Goal: Task Accomplishment & Management: Complete application form

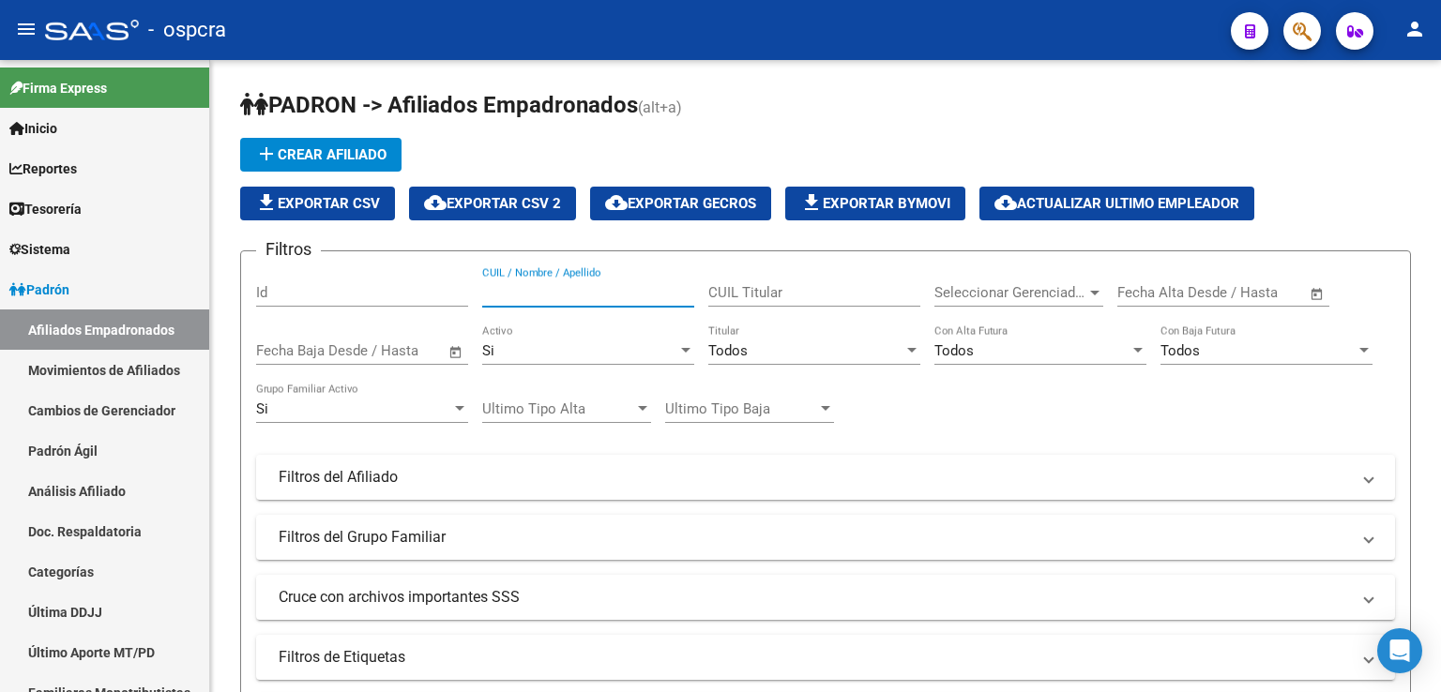
click at [592, 290] on input "CUIL / Nombre / Apellido" at bounding box center [588, 292] width 212 height 17
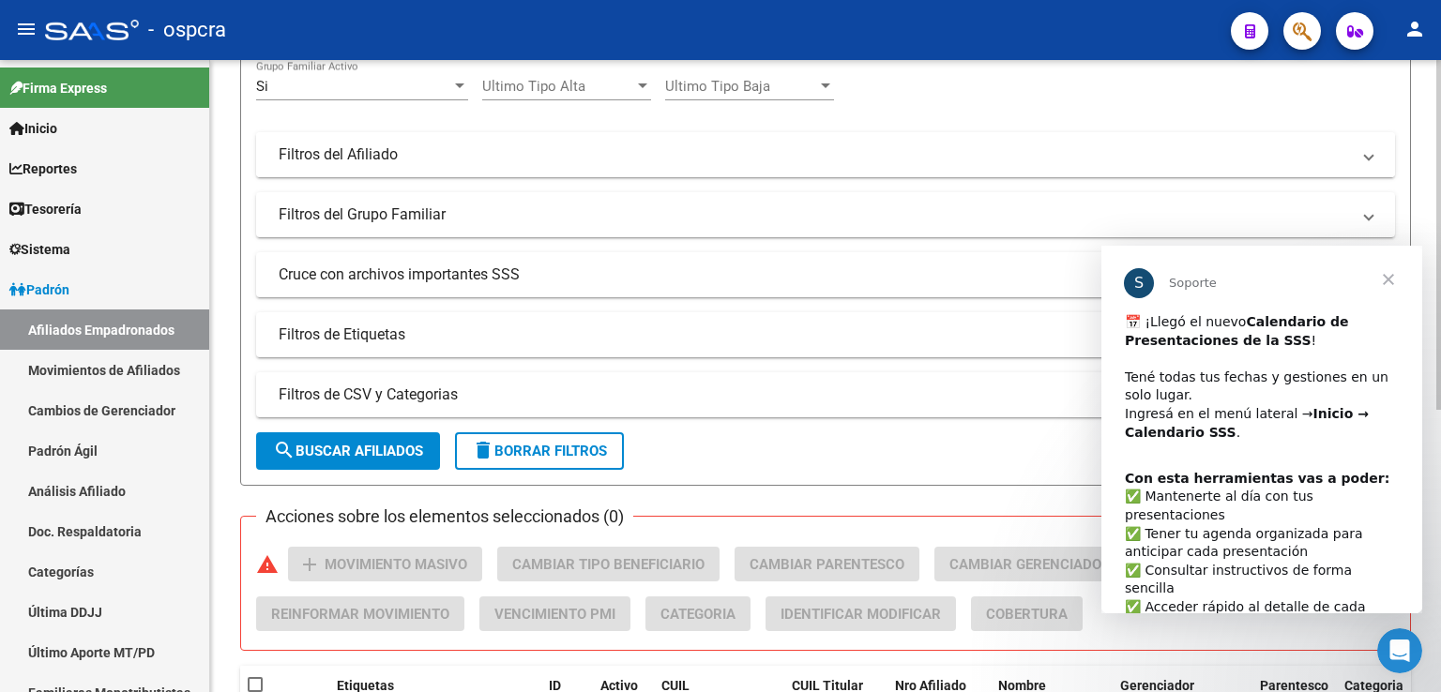
scroll to position [510, 0]
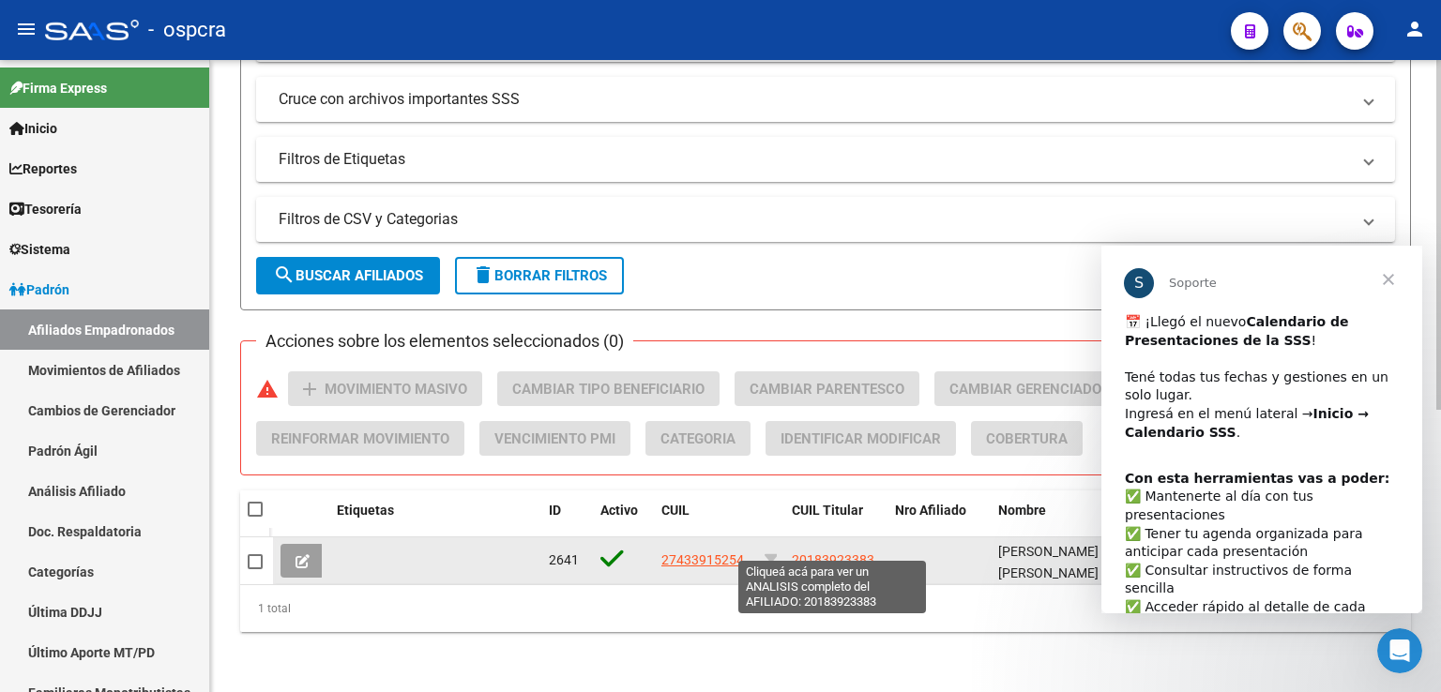
type input "43391525"
click at [828, 553] on span "20183923383" at bounding box center [833, 560] width 83 height 15
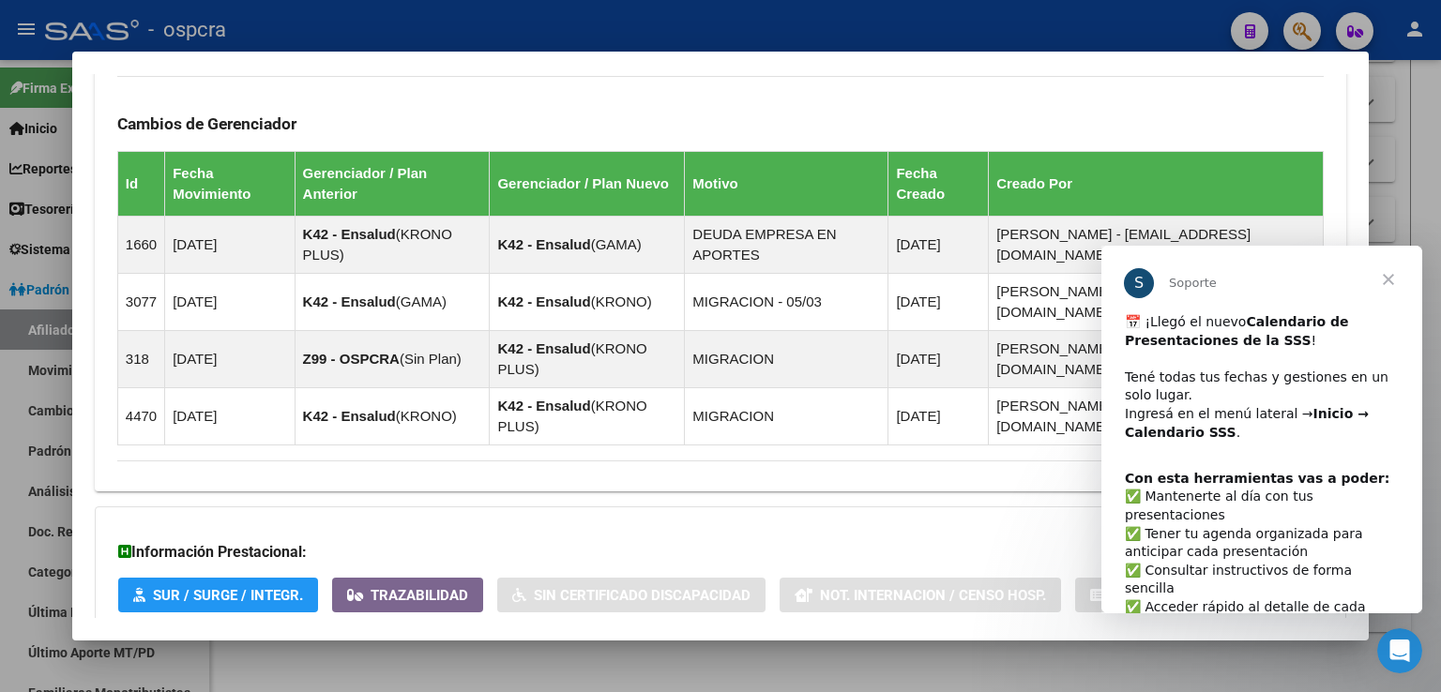
scroll to position [1170, 0]
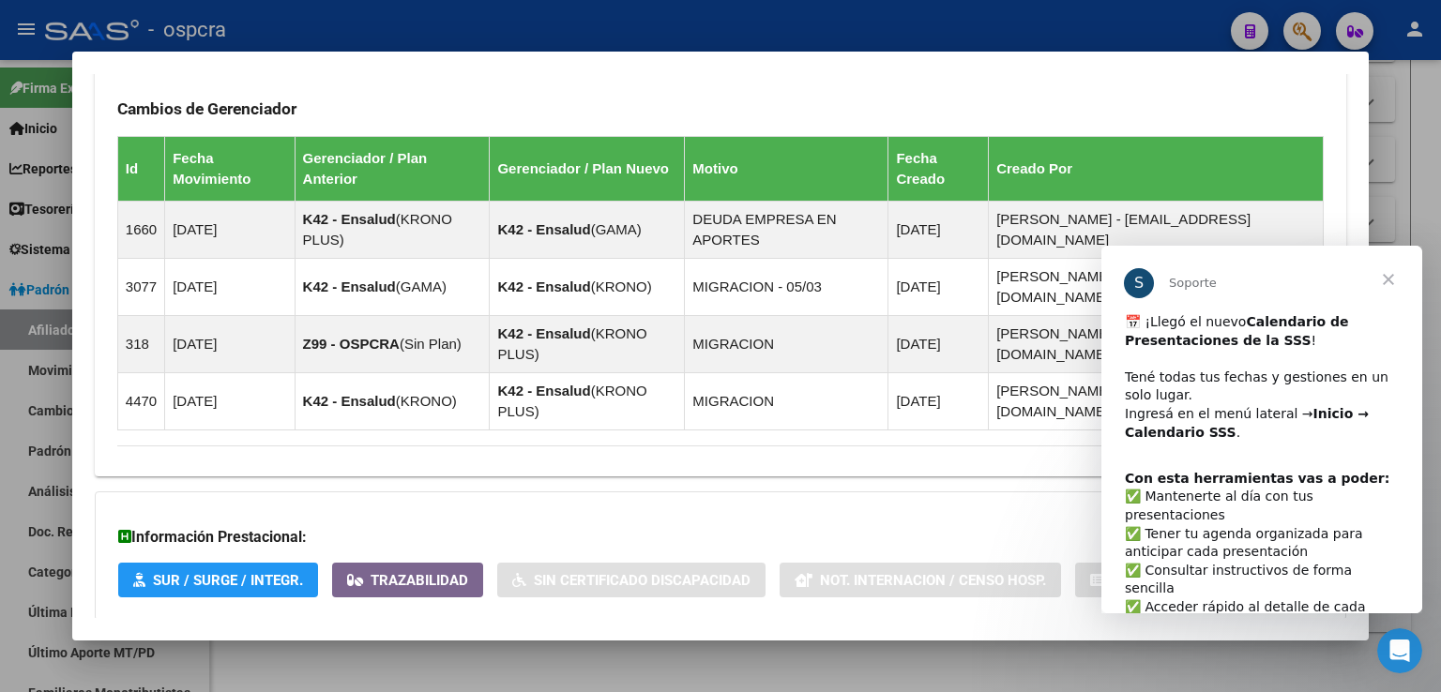
click at [481, 647] on strong "Aportes y Contribuciones del Afiliado: 20183923383" at bounding box center [307, 658] width 380 height 23
click at [476, 657] on span "Aportes y Contribuciones del Afiliado: 20183923383" at bounding box center [321, 666] width 352 height 18
click at [460, 649] on span "Aportes y Contribuciones del Afiliado: 20183923383" at bounding box center [321, 658] width 352 height 18
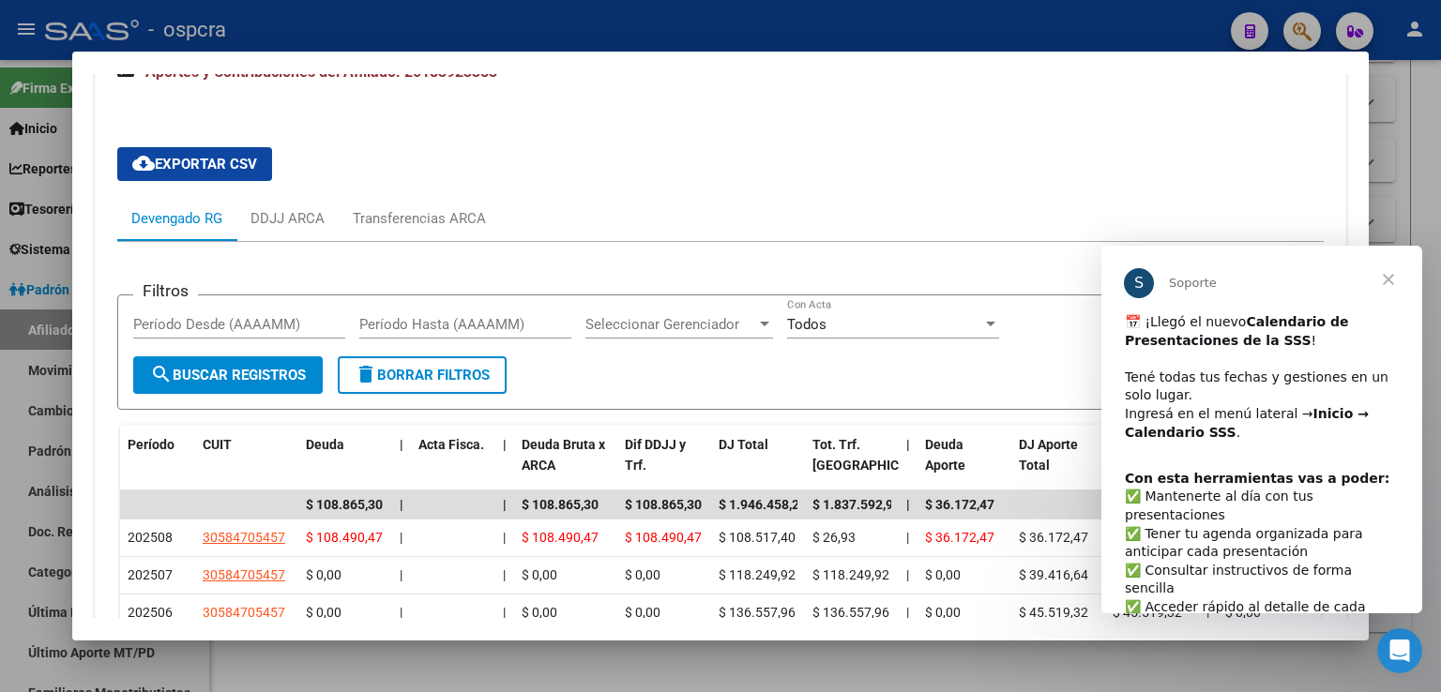
scroll to position [1827, 0]
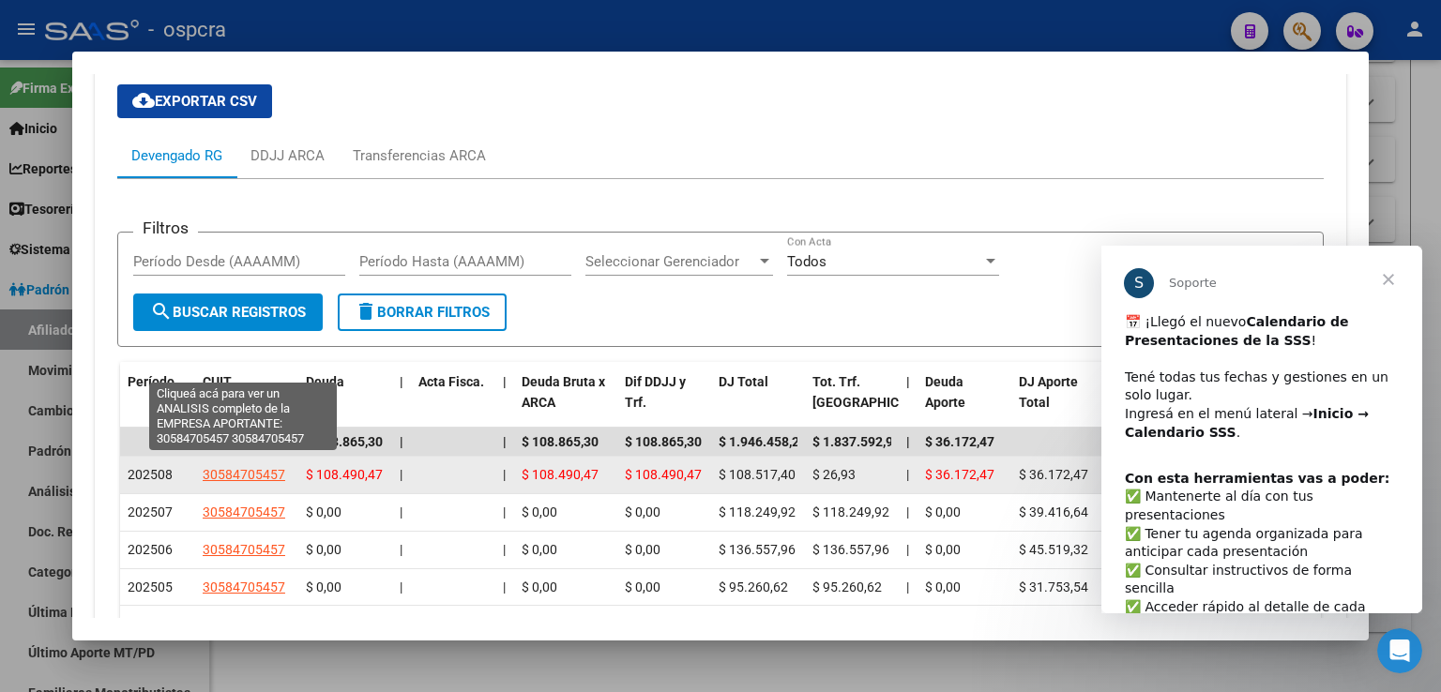
click at [236, 467] on span "30584705457" at bounding box center [244, 474] width 83 height 15
type textarea "30584705457"
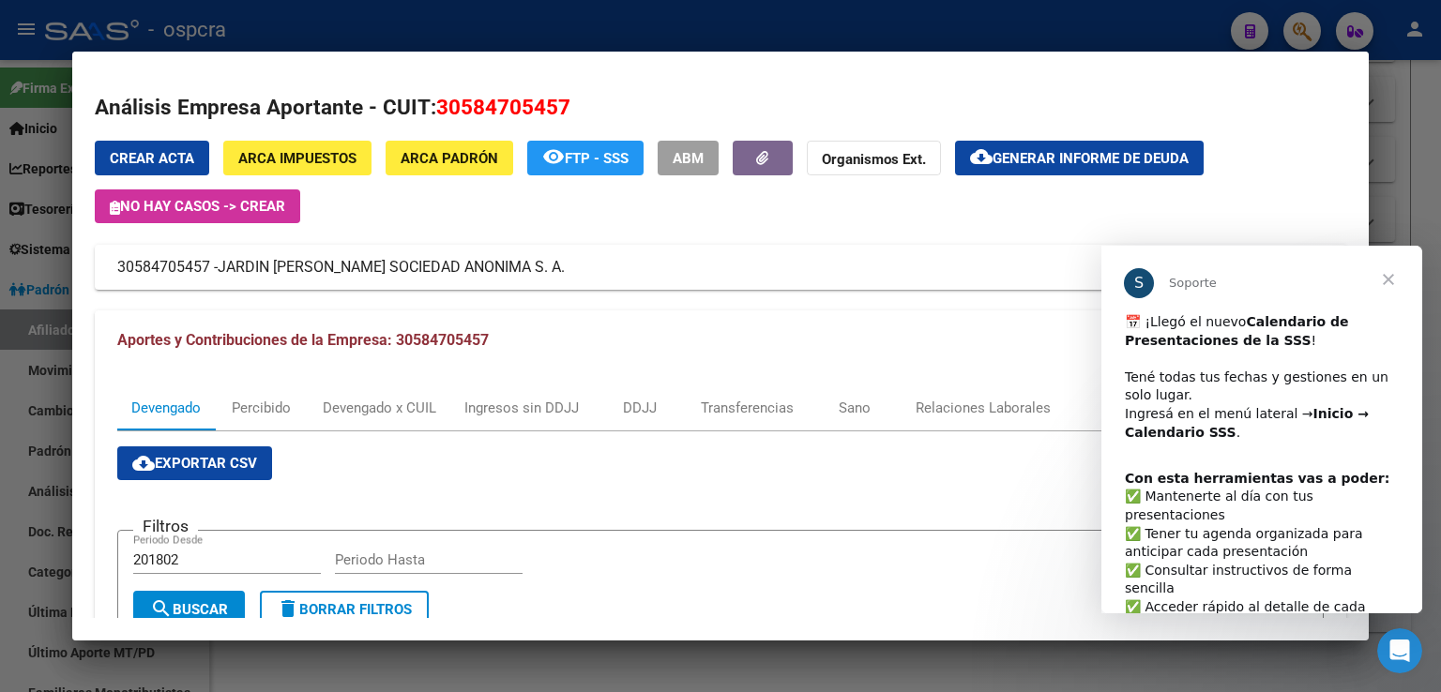
scroll to position [242, 0]
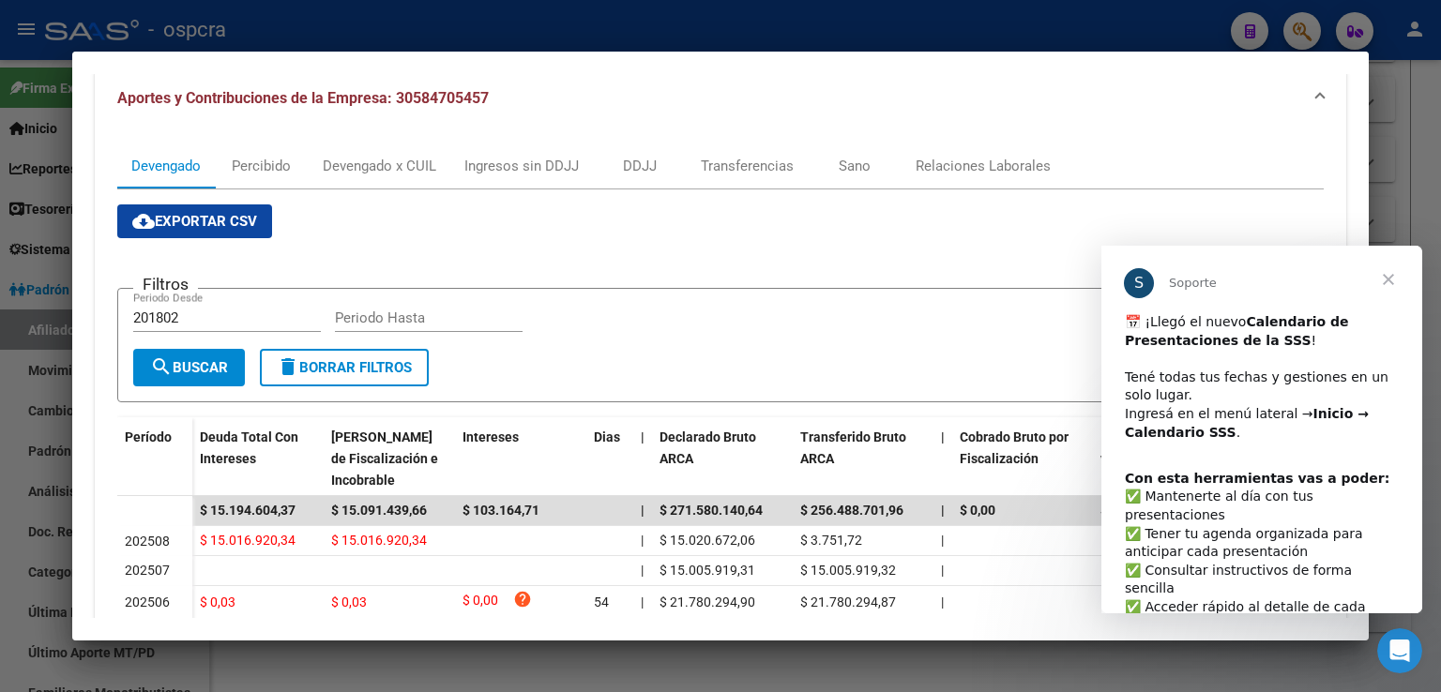
click at [1389, 281] on span "Cerrar" at bounding box center [1389, 280] width 68 height 68
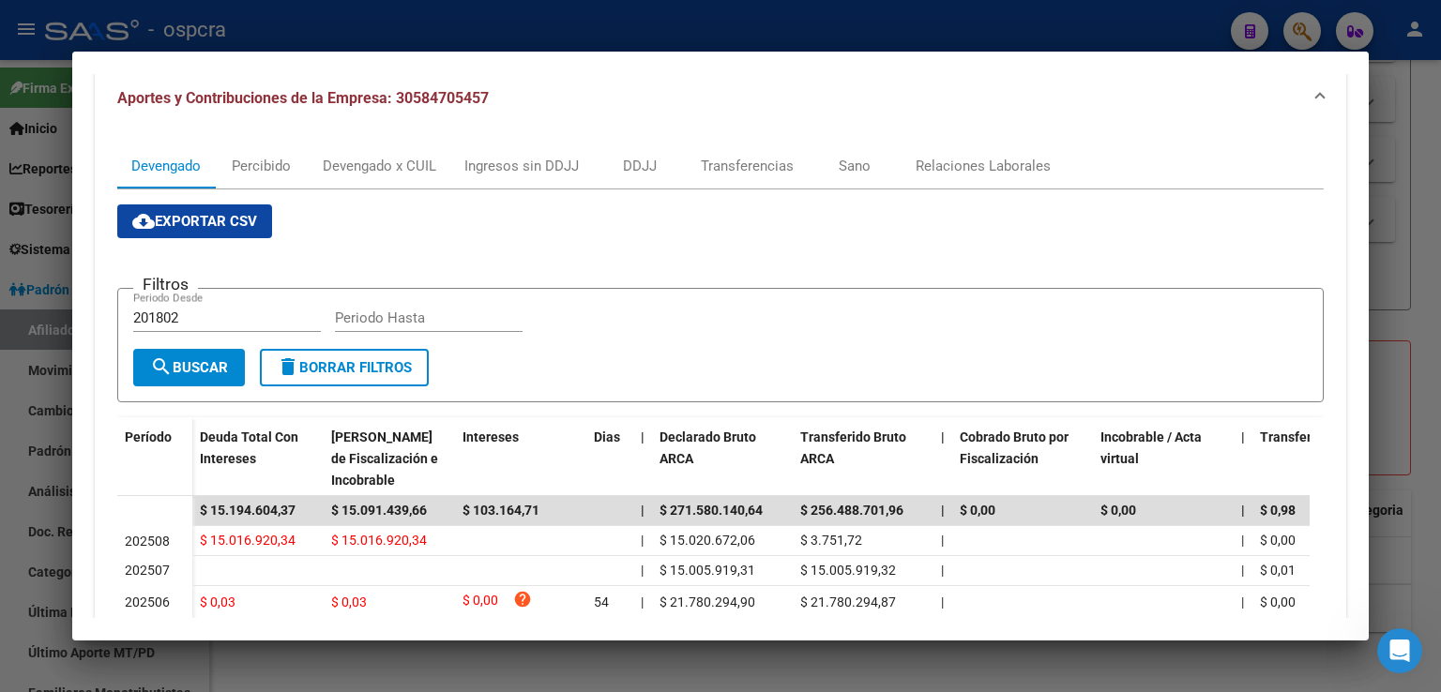
scroll to position [577, 0]
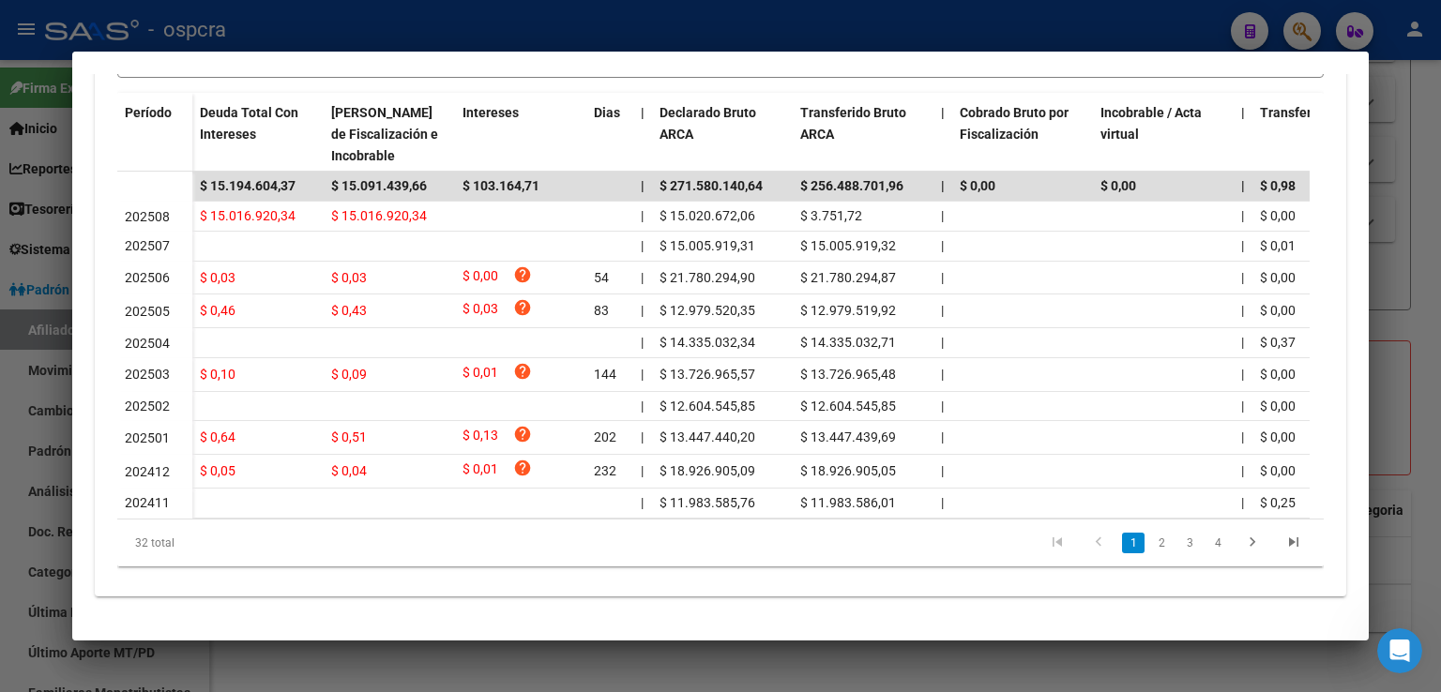
click at [1397, 117] on div at bounding box center [720, 346] width 1441 height 692
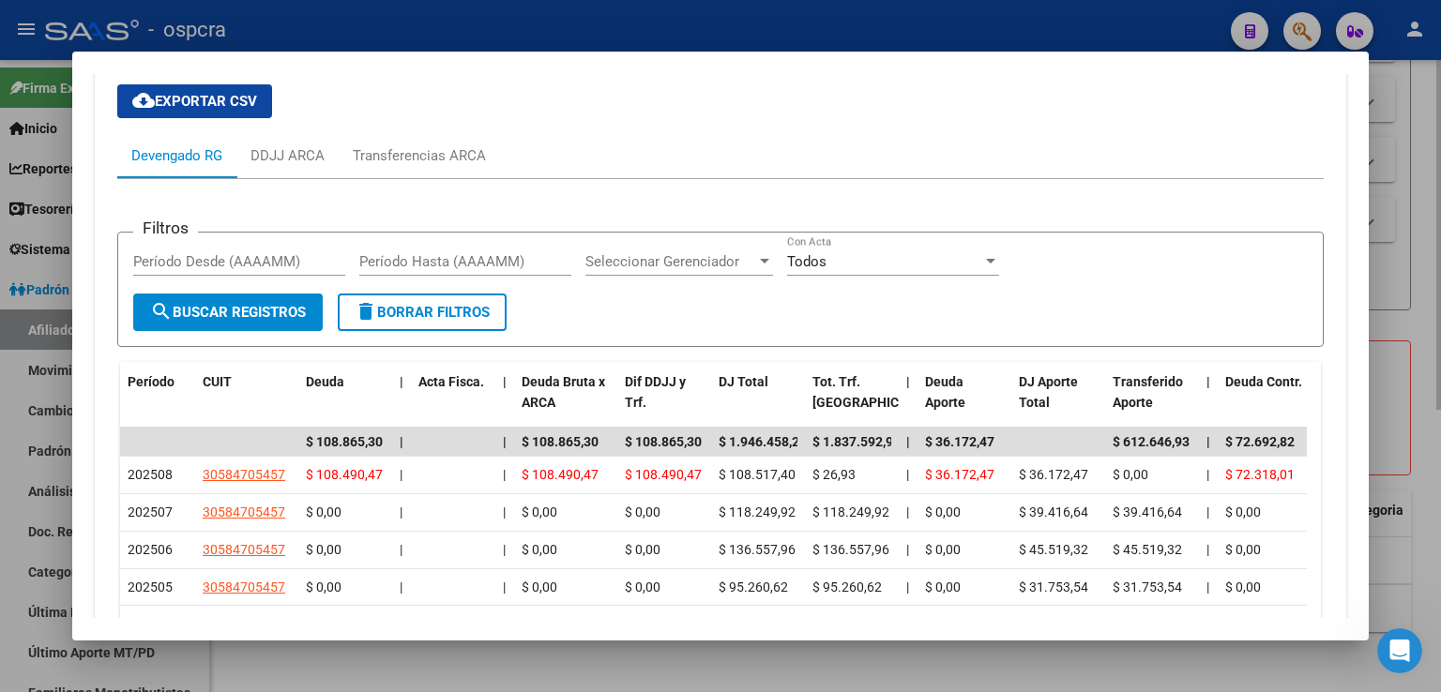
drag, startPoint x: 1414, startPoint y: 167, endPoint x: 1404, endPoint y: 205, distance: 39.8
click at [1414, 166] on div at bounding box center [720, 346] width 1441 height 692
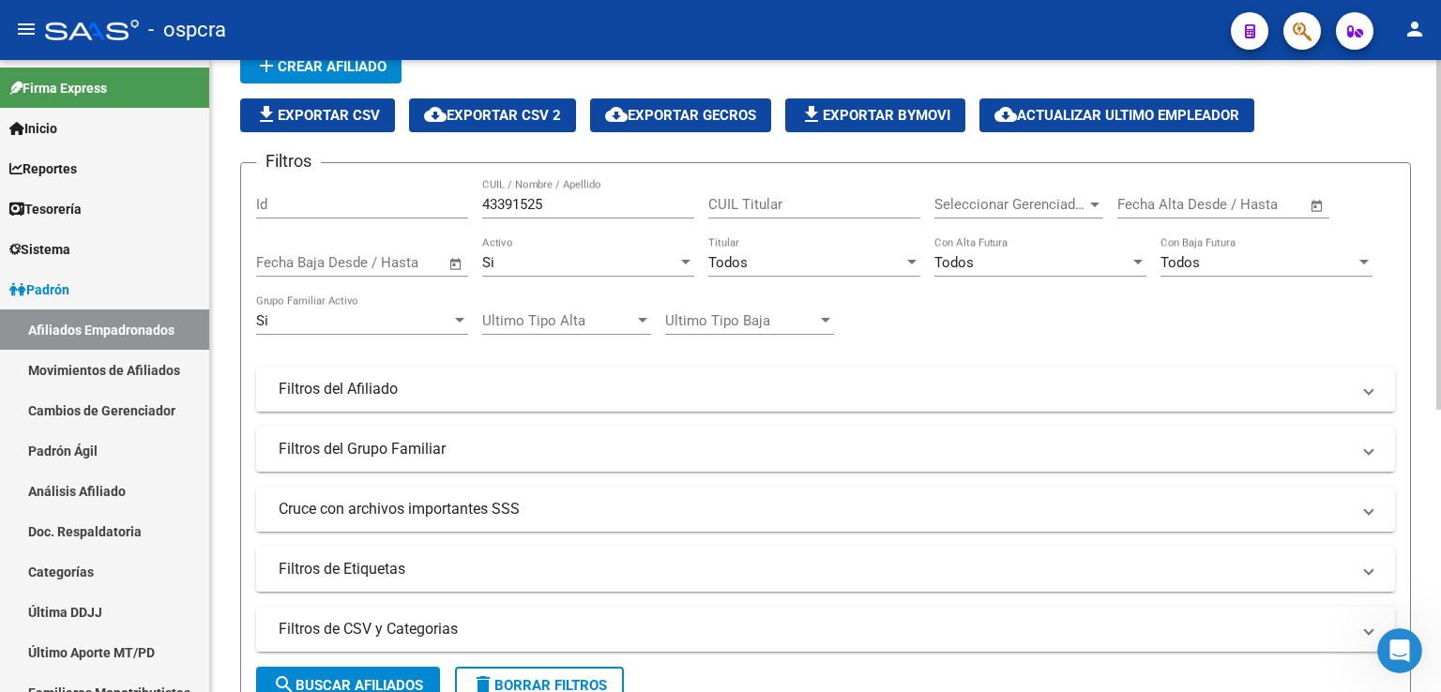
scroll to position [94, 0]
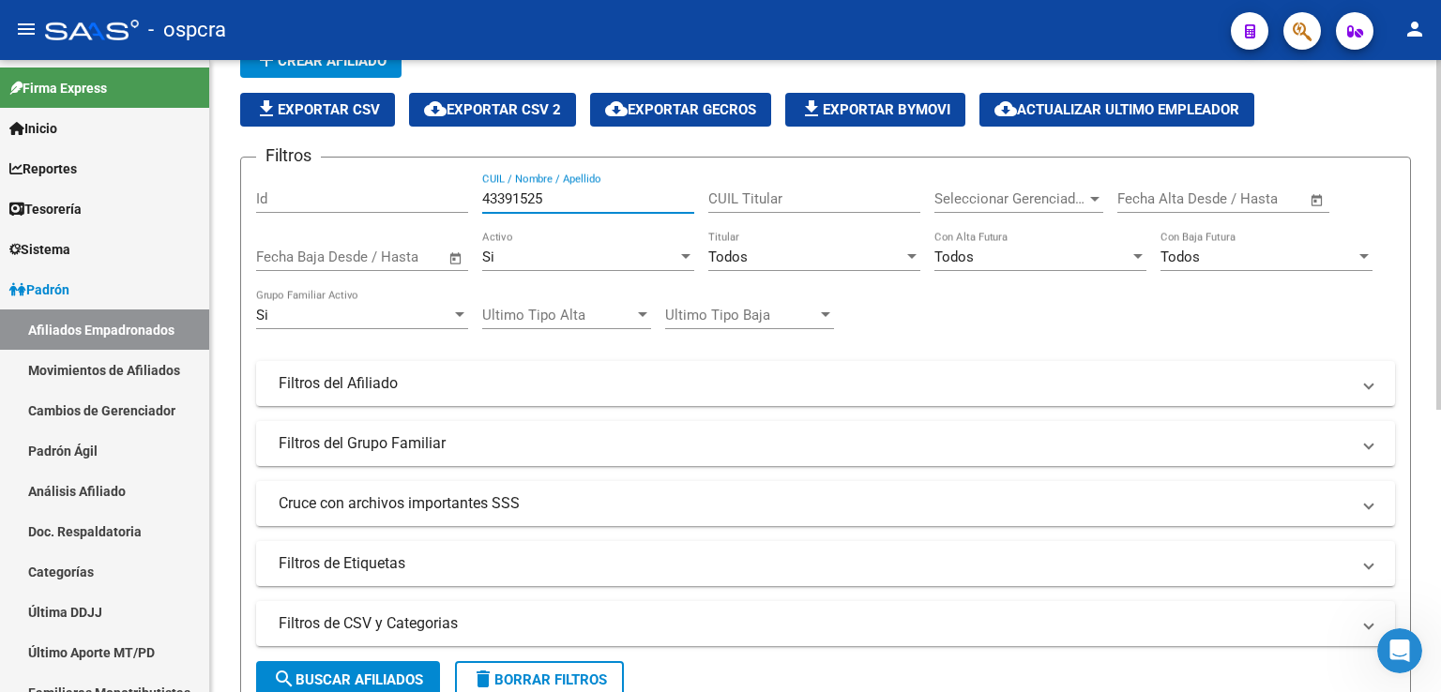
drag, startPoint x: 584, startPoint y: 199, endPoint x: 338, endPoint y: 139, distance: 253.1
click at [338, 139] on app-list-header "PADRON -> Afiliados Empadronados (alt+a) add Crear Afiliado file_download Expor…" at bounding box center [825, 355] width 1171 height 719
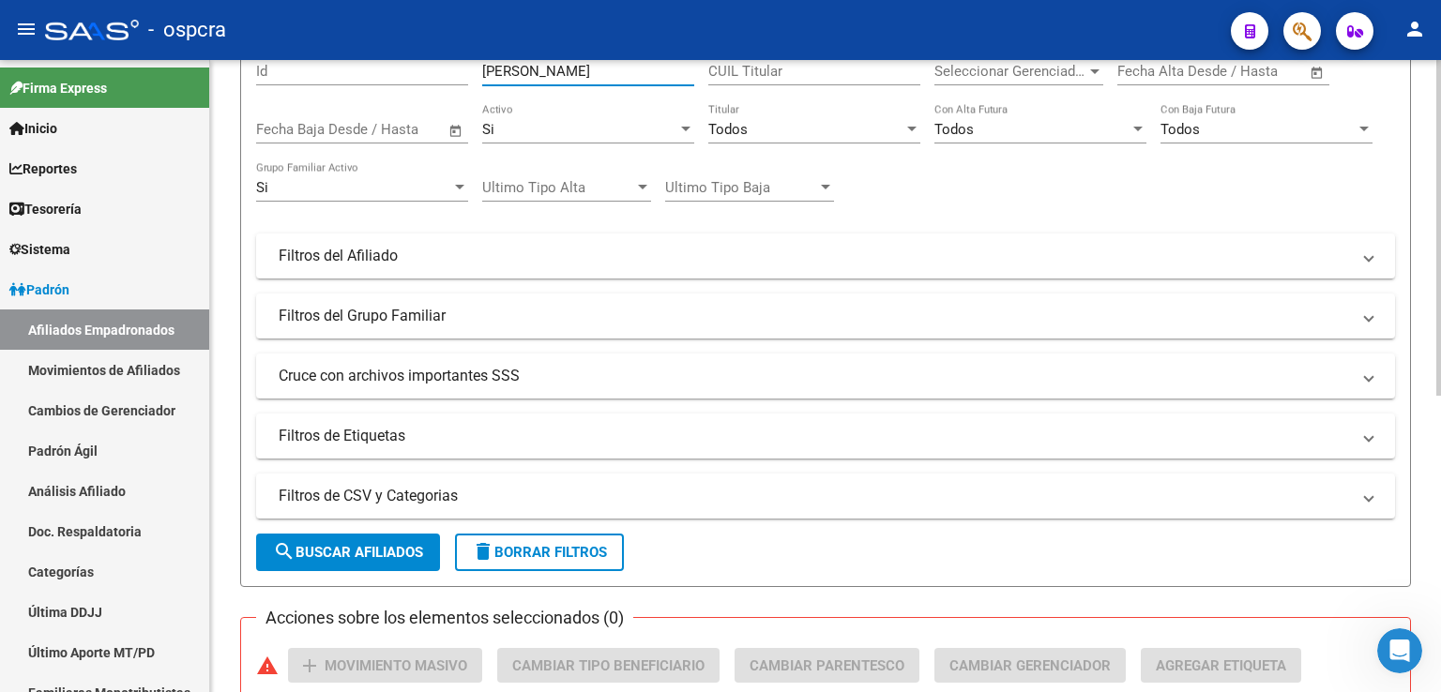
scroll to position [557, 0]
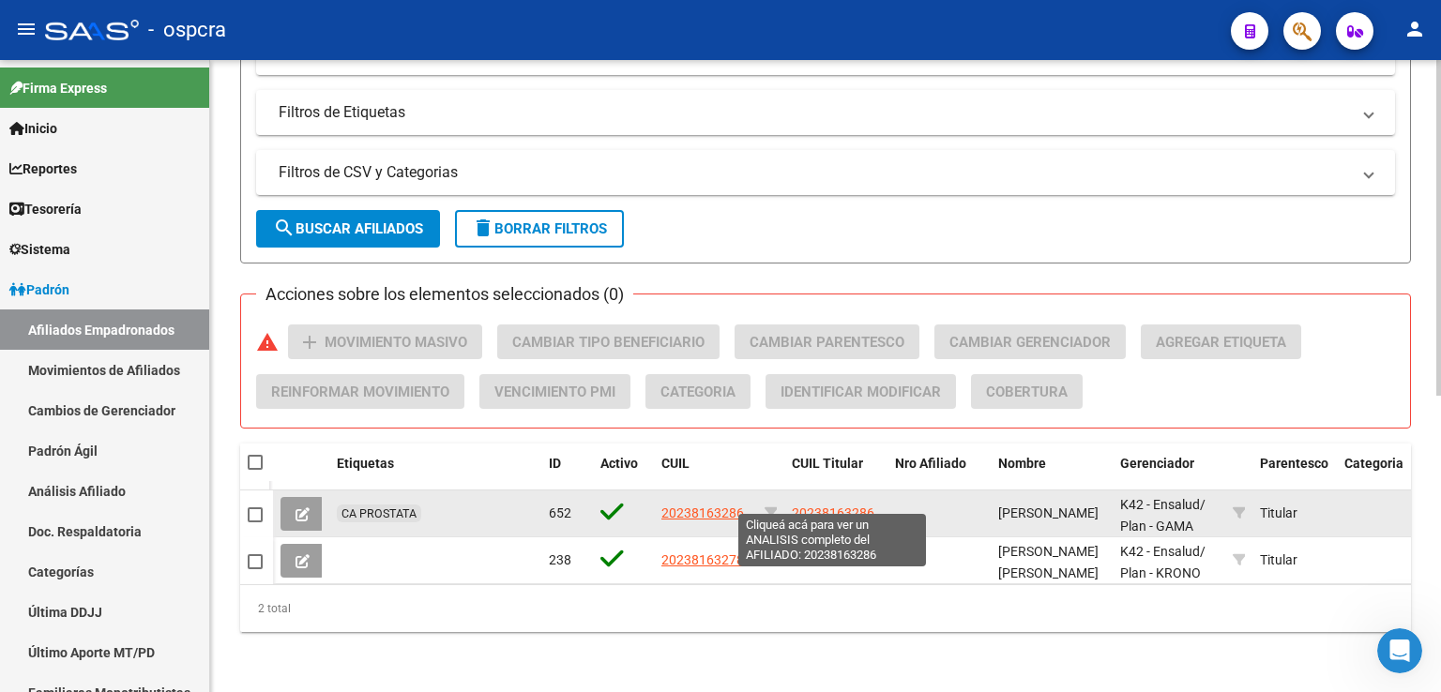
type input "[PERSON_NAME]"
click at [834, 506] on span "20238163286" at bounding box center [833, 513] width 83 height 15
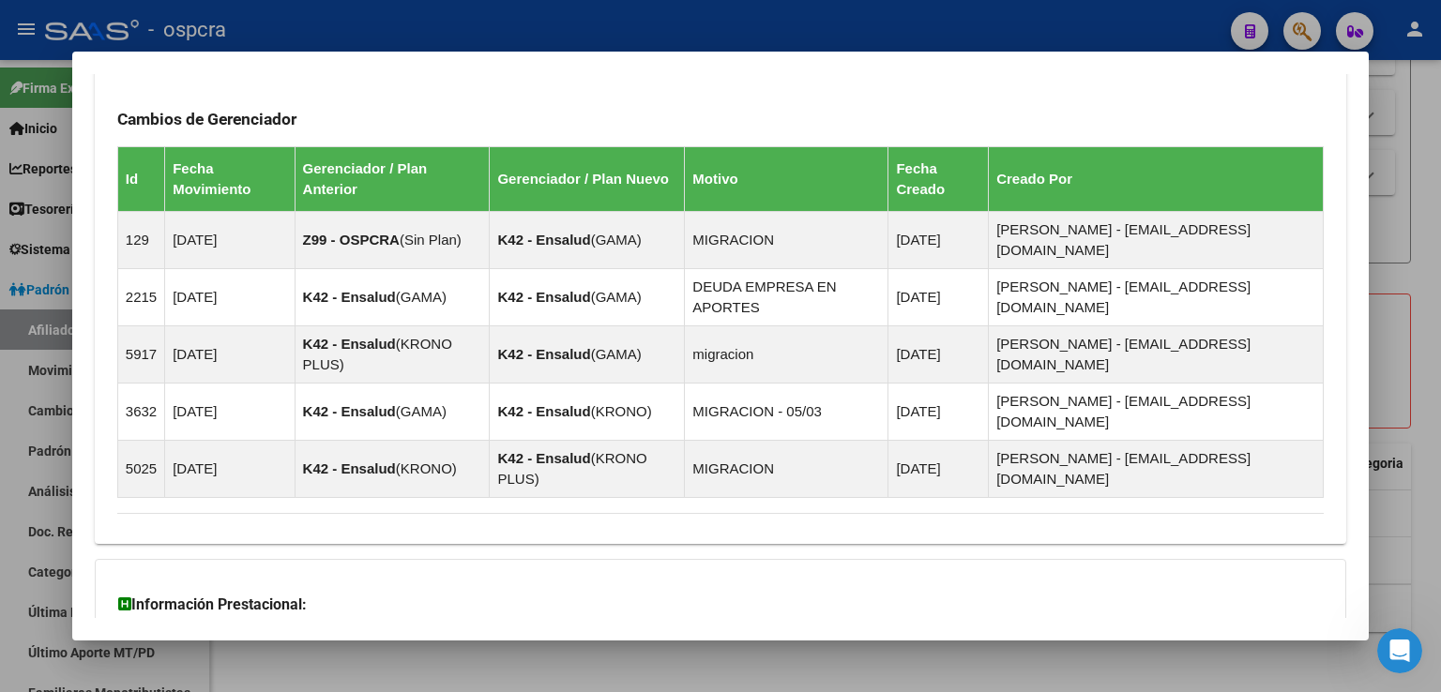
scroll to position [1144, 0]
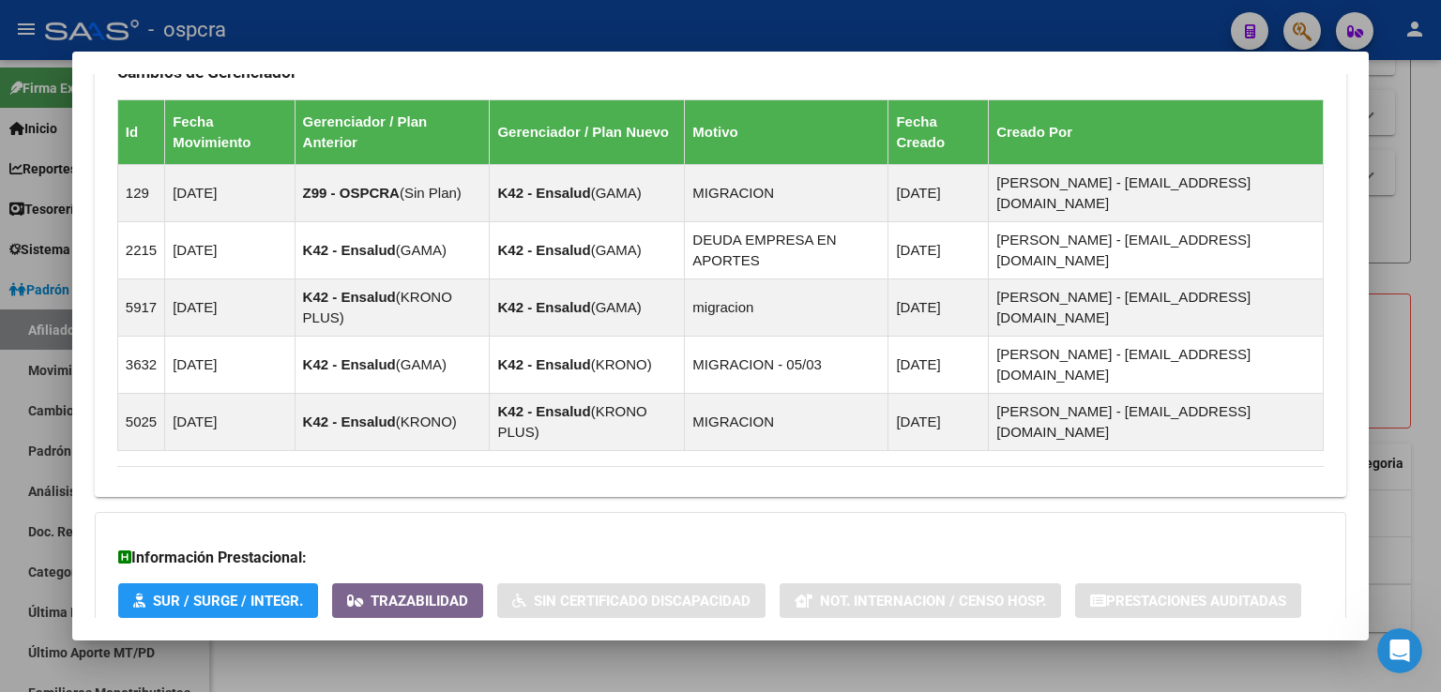
click at [428, 670] on span "Aportes y Contribuciones del Afiliado: 20238163286" at bounding box center [321, 679] width 352 height 18
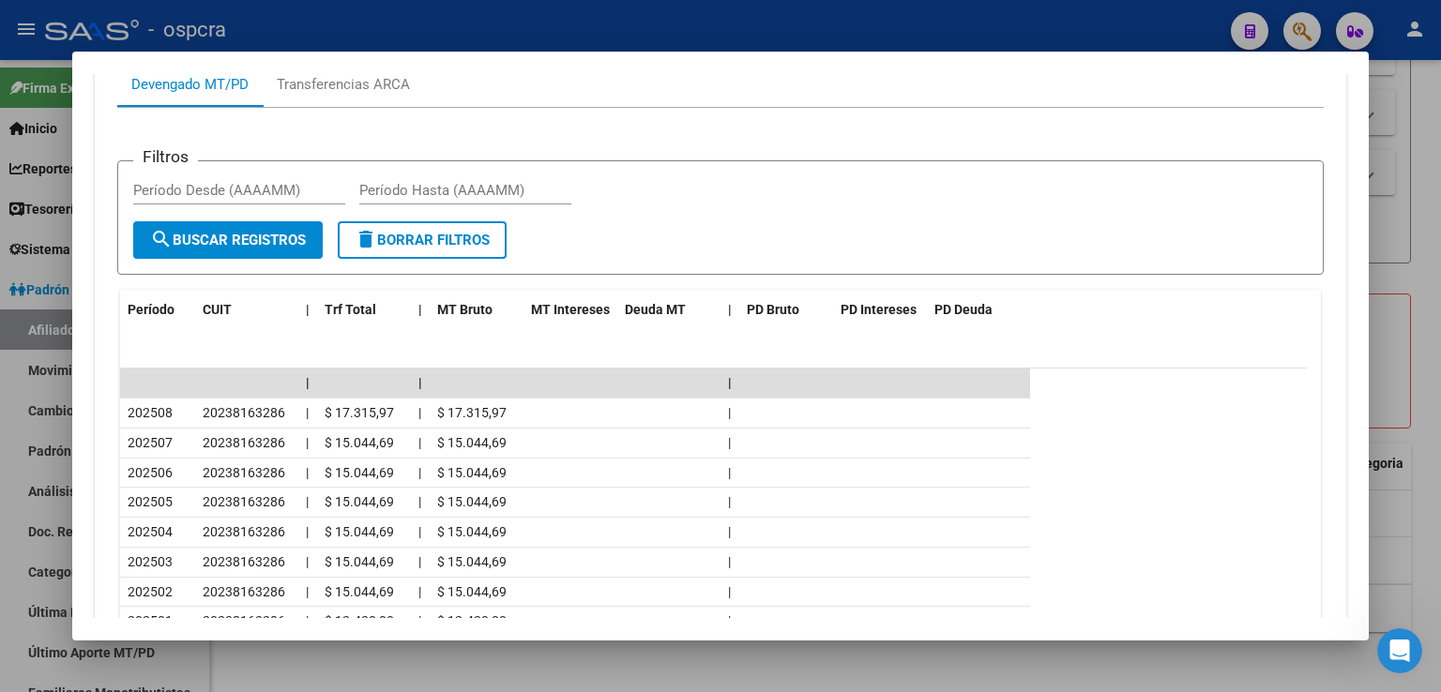
scroll to position [1894, 0]
click at [1401, 263] on div at bounding box center [720, 346] width 1441 height 692
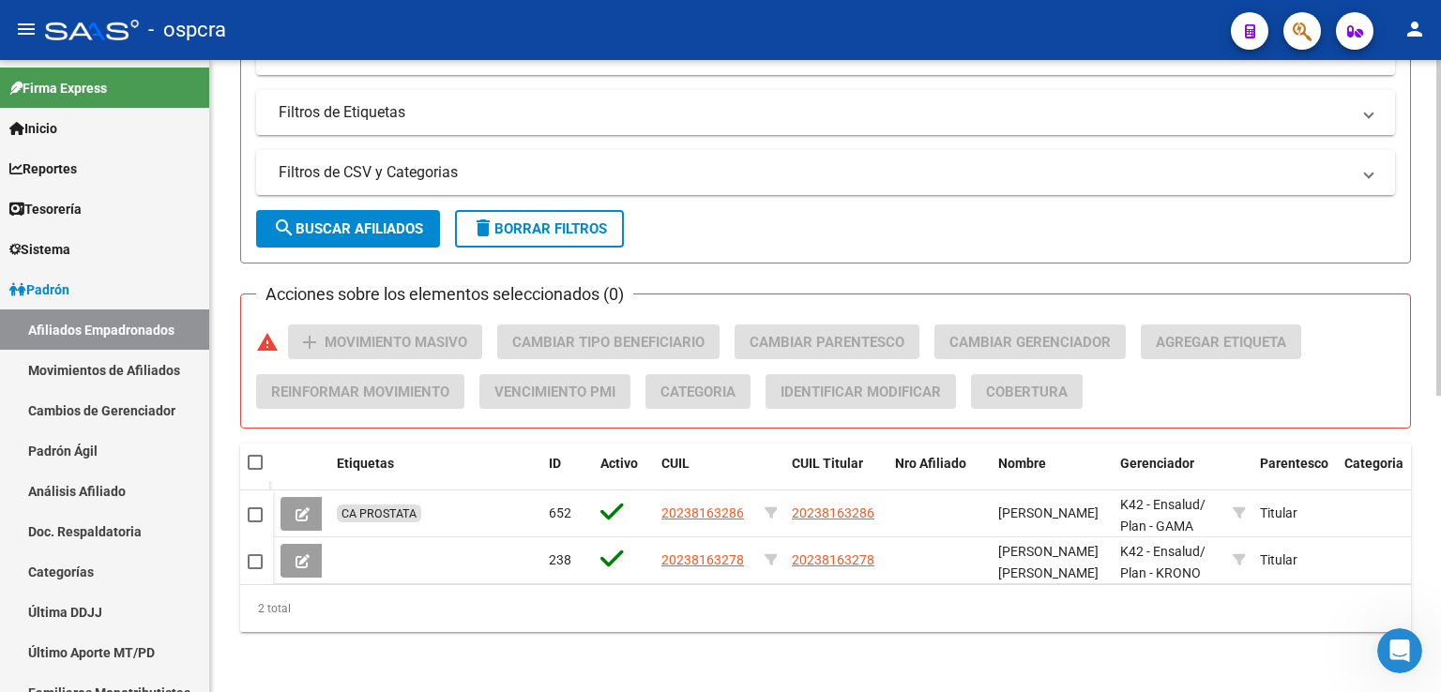
scroll to position [464, 0]
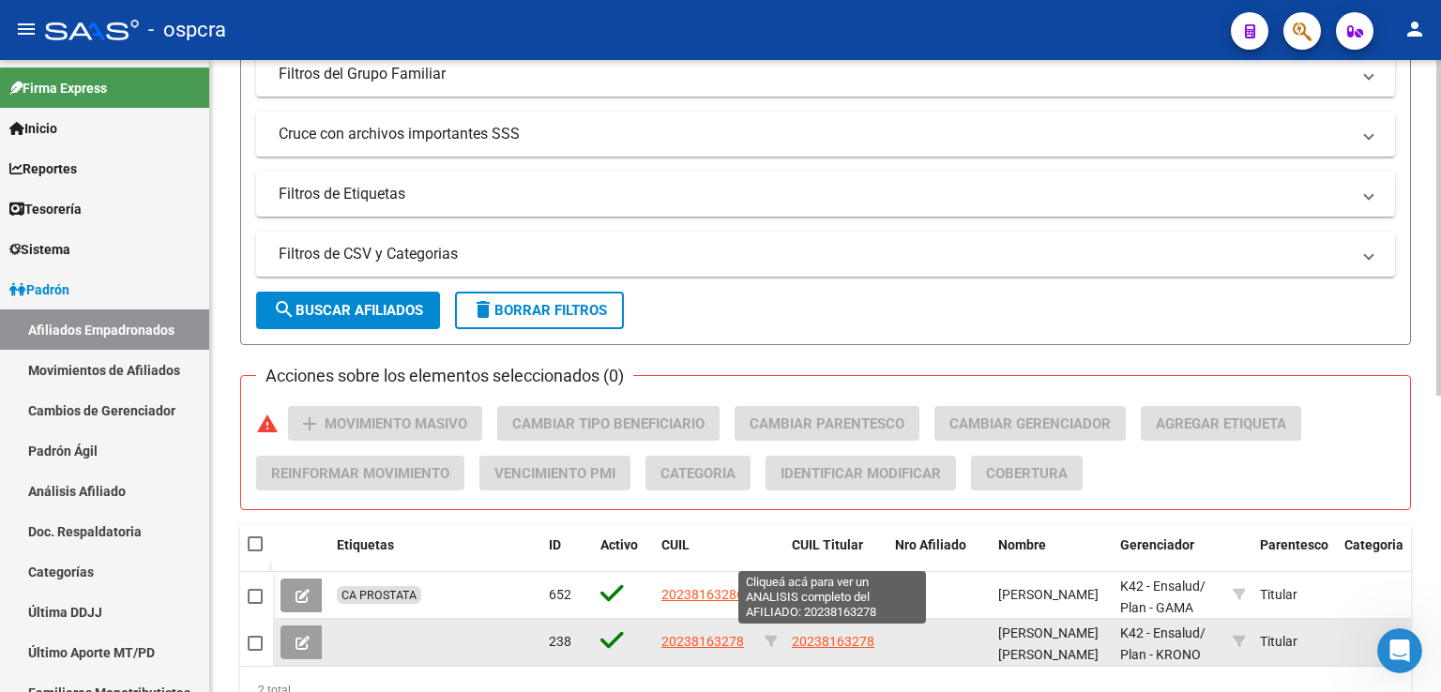
click at [851, 634] on span "20238163278" at bounding box center [833, 641] width 83 height 15
type textarea "20238163278"
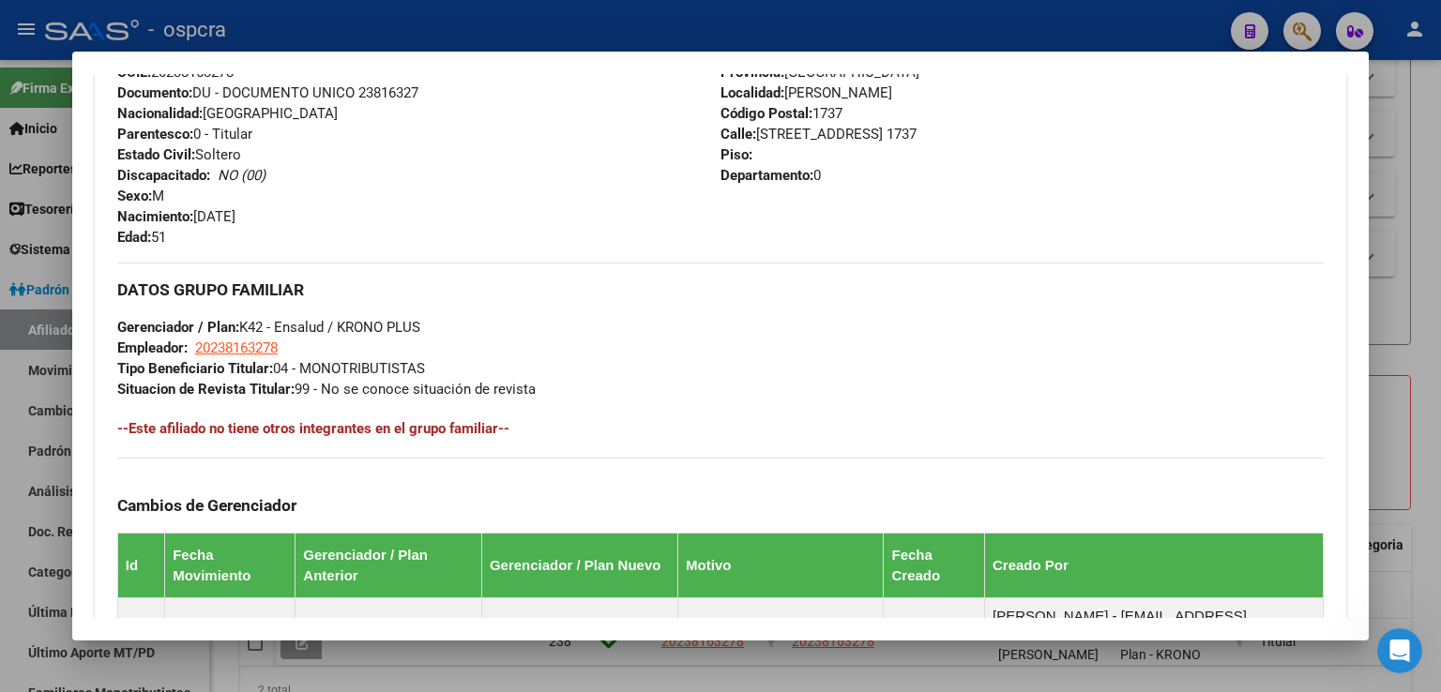
scroll to position [1107, 0]
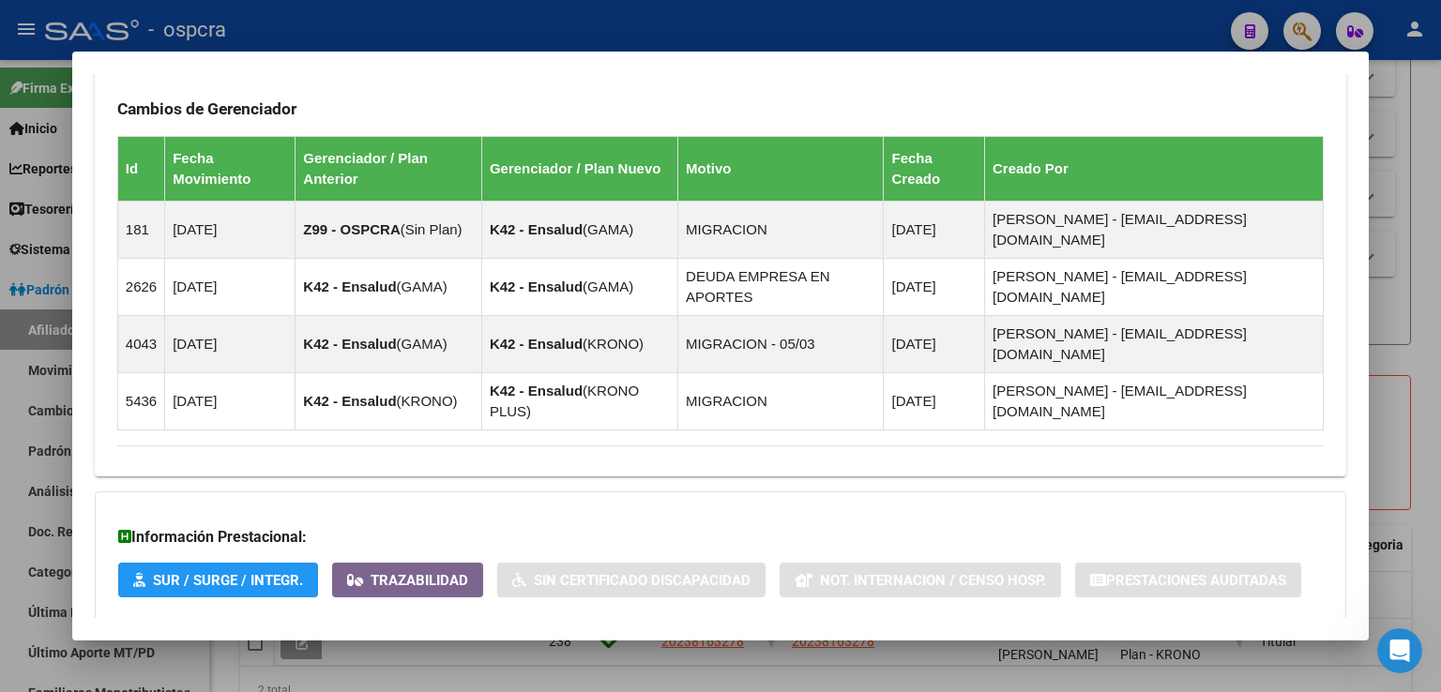
click at [462, 649] on span "Aportes y Contribuciones del Afiliado: 20238163278" at bounding box center [321, 658] width 352 height 18
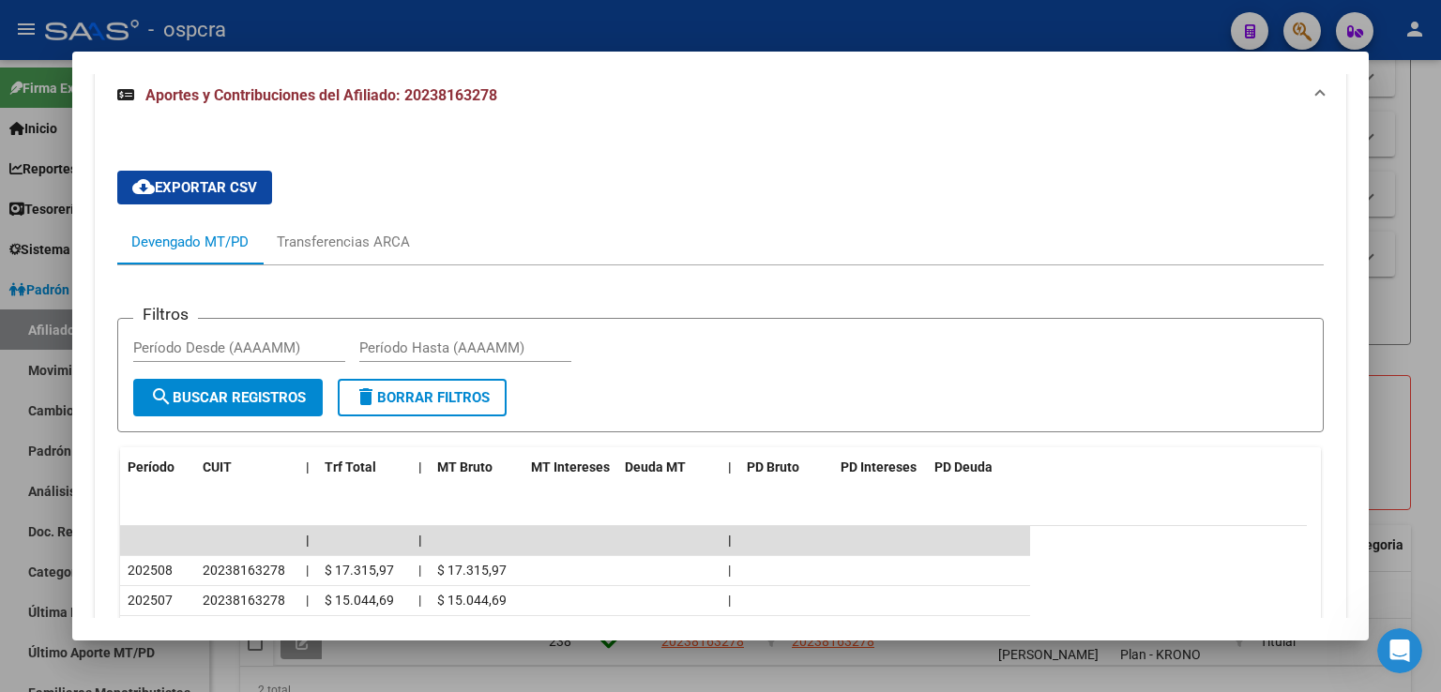
scroll to position [1946, 0]
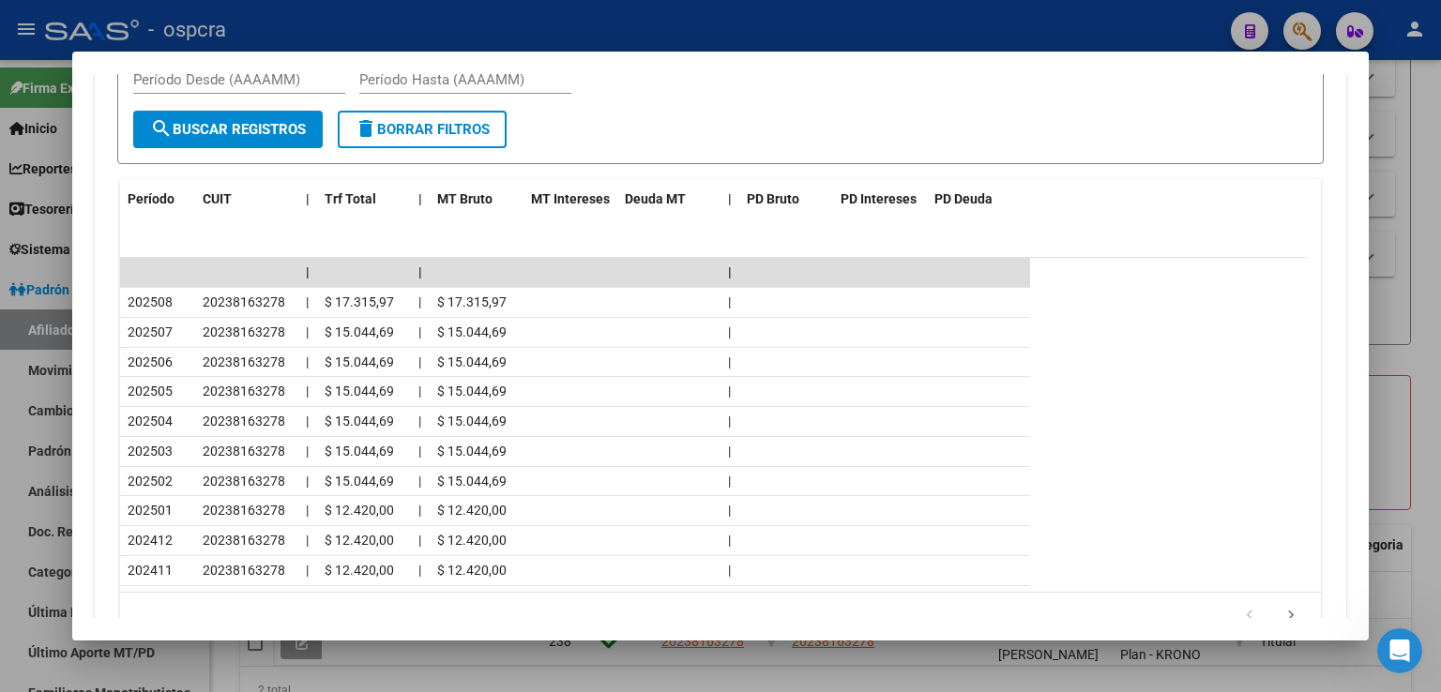
click at [1386, 215] on div at bounding box center [720, 346] width 1441 height 692
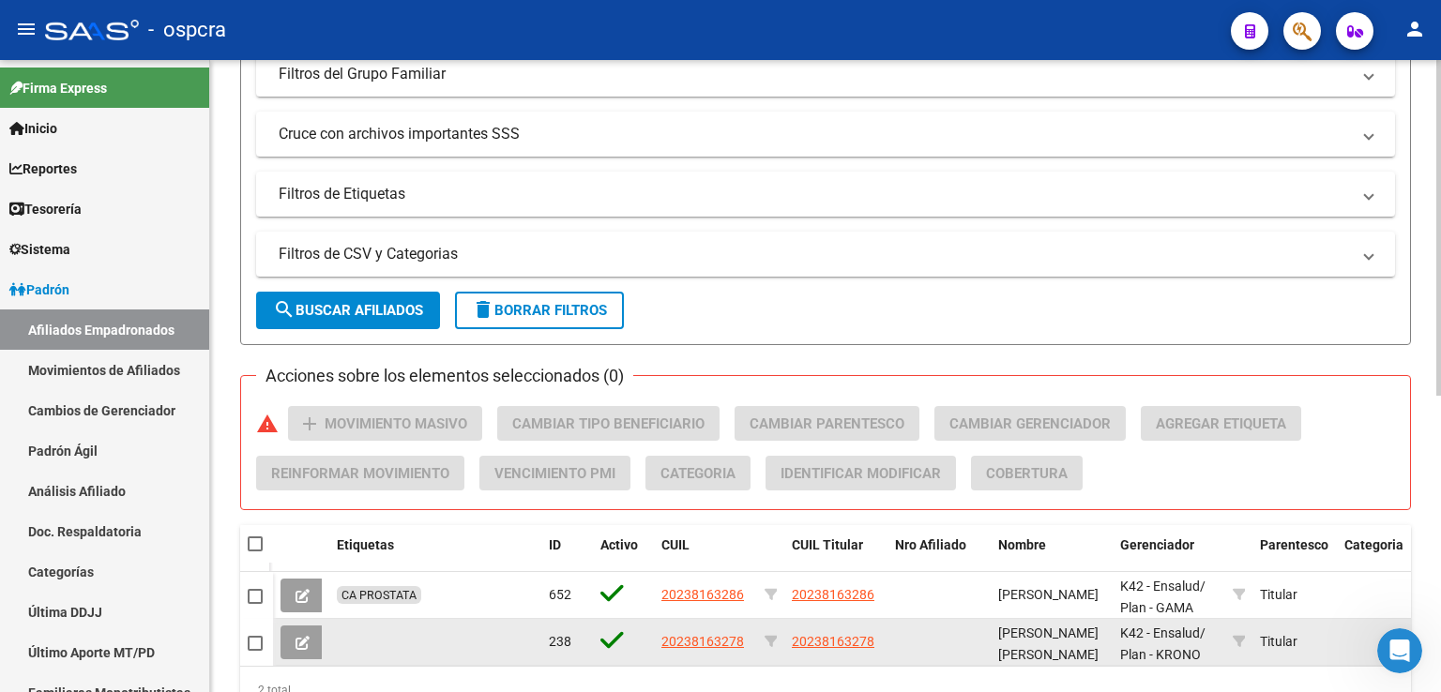
click at [296, 634] on span at bounding box center [303, 642] width 14 height 17
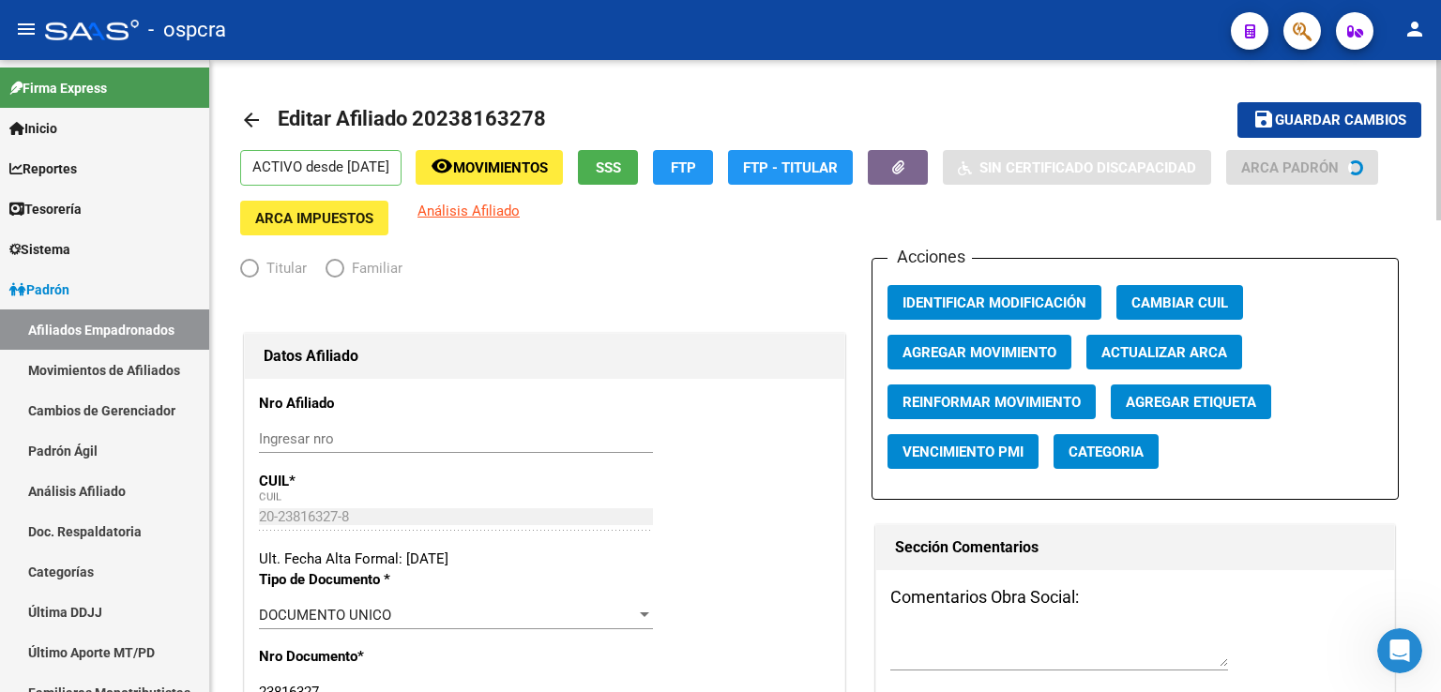
radio input "true"
type input "20-23816327-8"
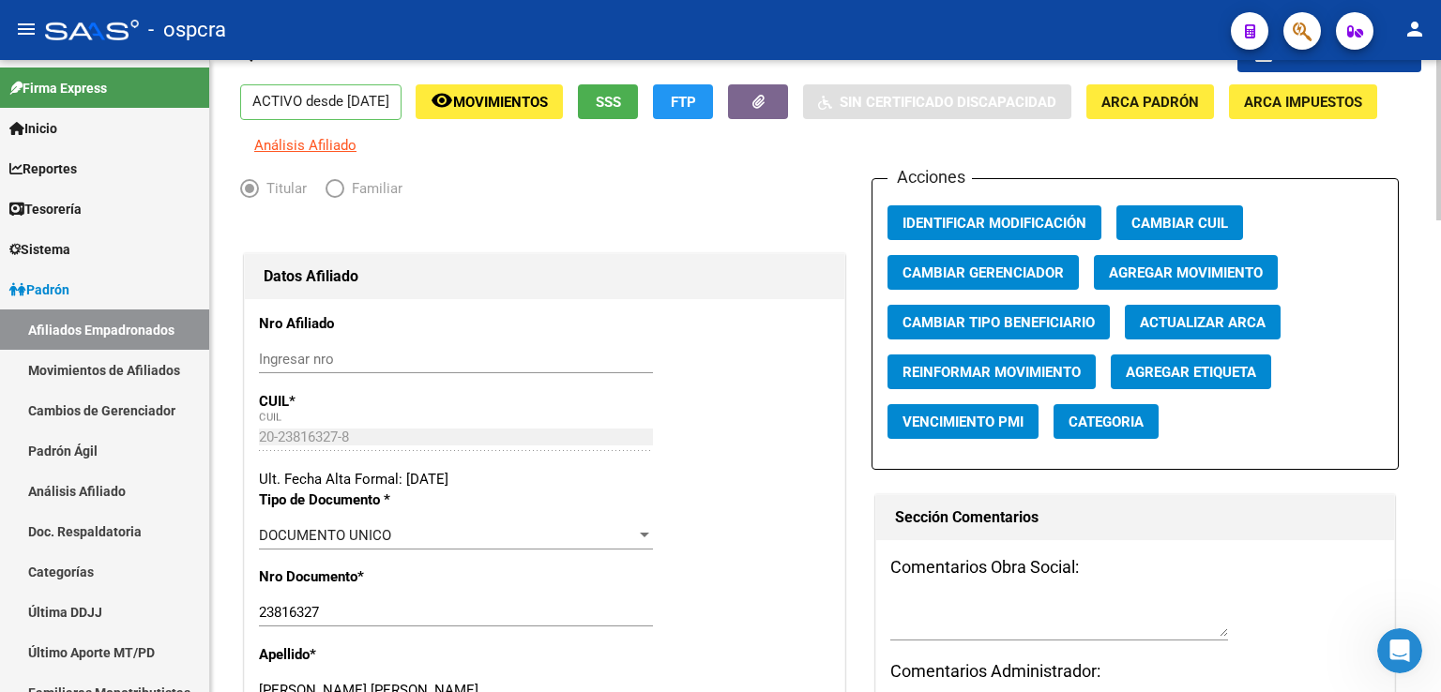
scroll to position [94, 0]
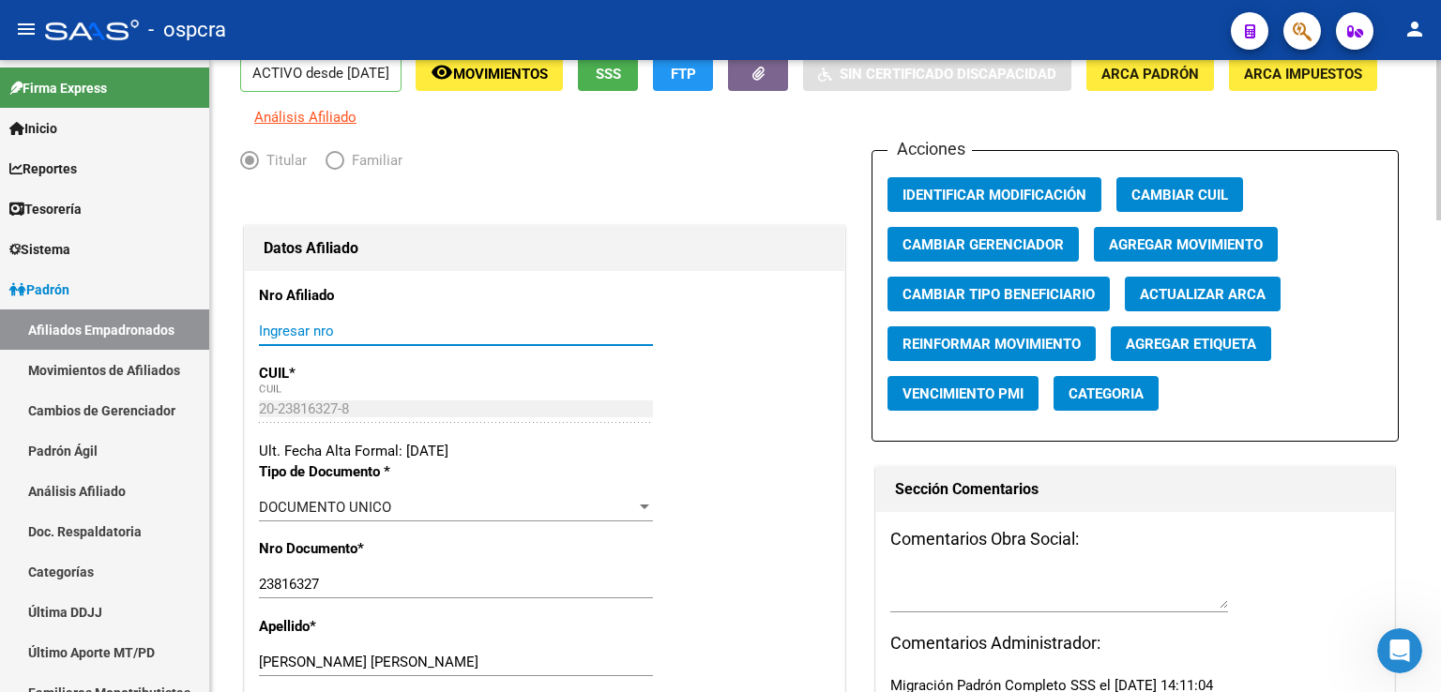
paste input "20-23816327-8"
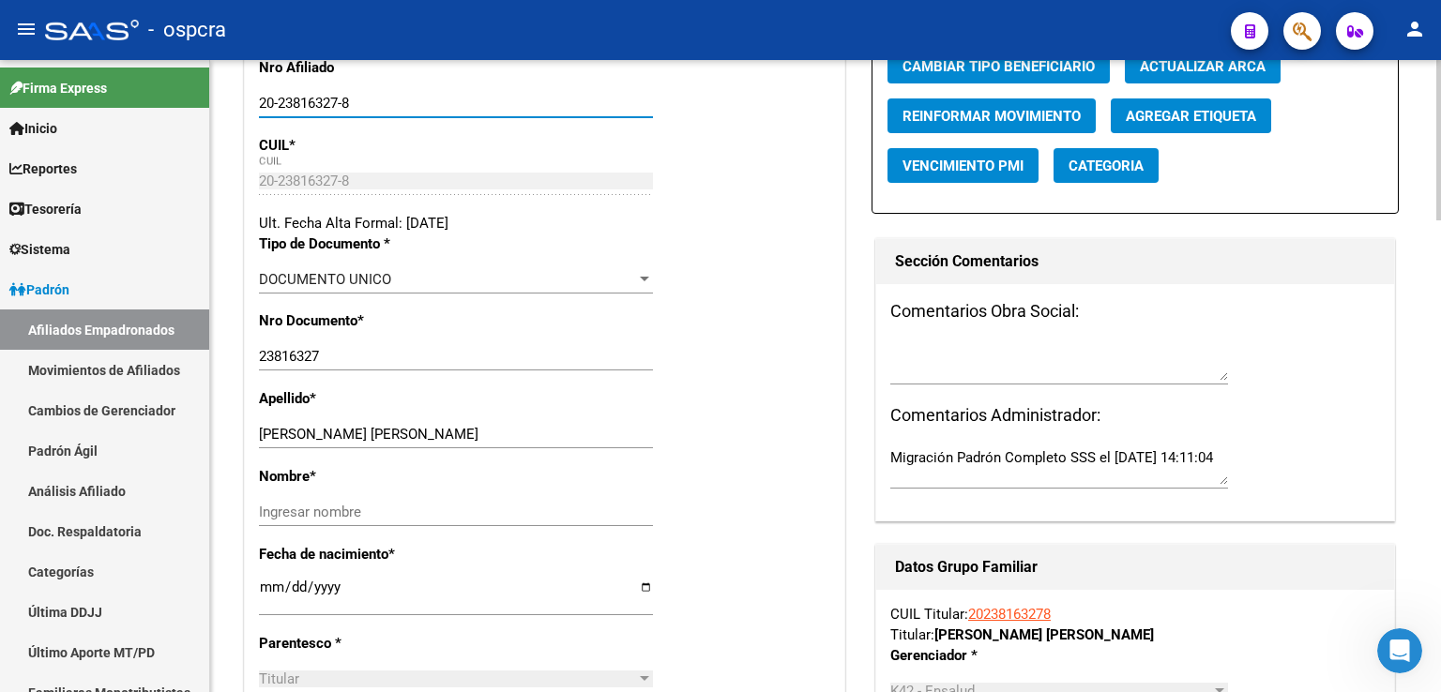
scroll to position [375, 0]
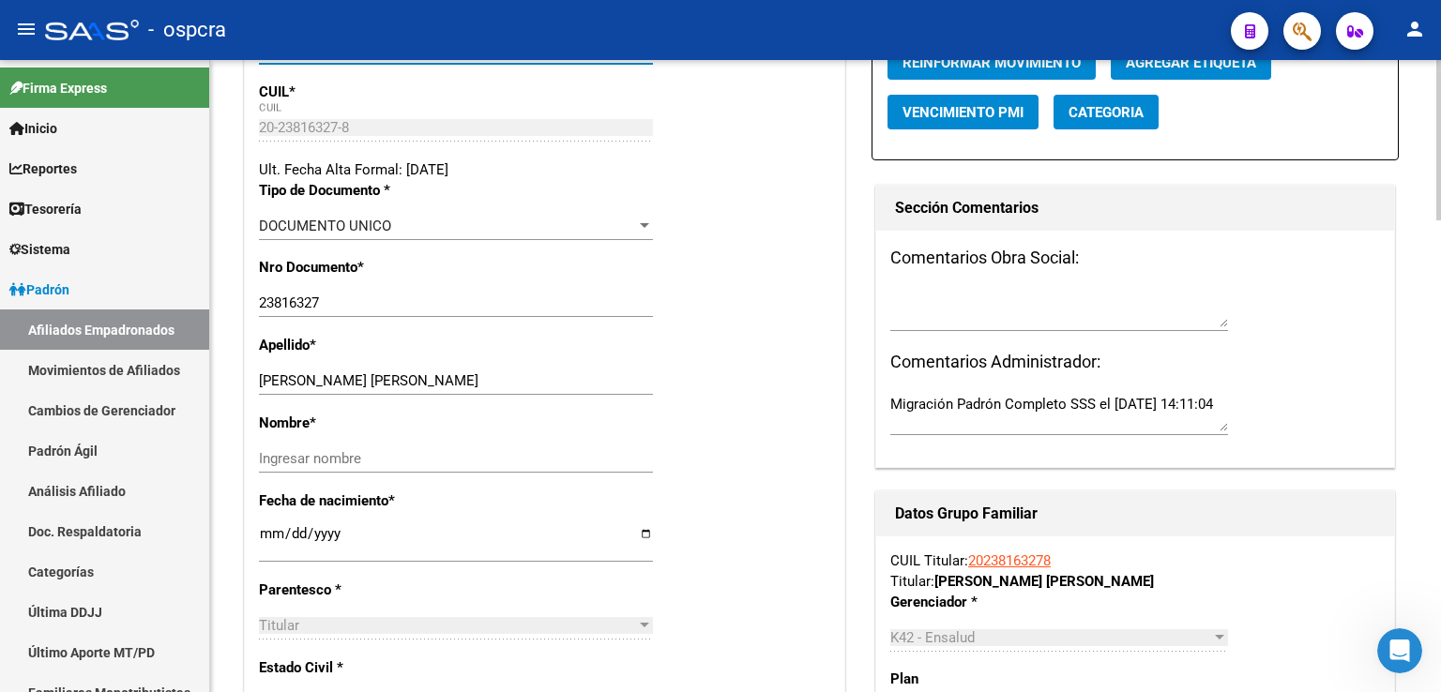
type input "20-23816327-8"
drag, startPoint x: 445, startPoint y: 391, endPoint x: 327, endPoint y: 393, distance: 118.2
click at [327, 389] on input "[PERSON_NAME] [PERSON_NAME]" at bounding box center [456, 381] width 394 height 17
paste input "[PERSON_NAME]"
type input "[PERSON_NAME]"
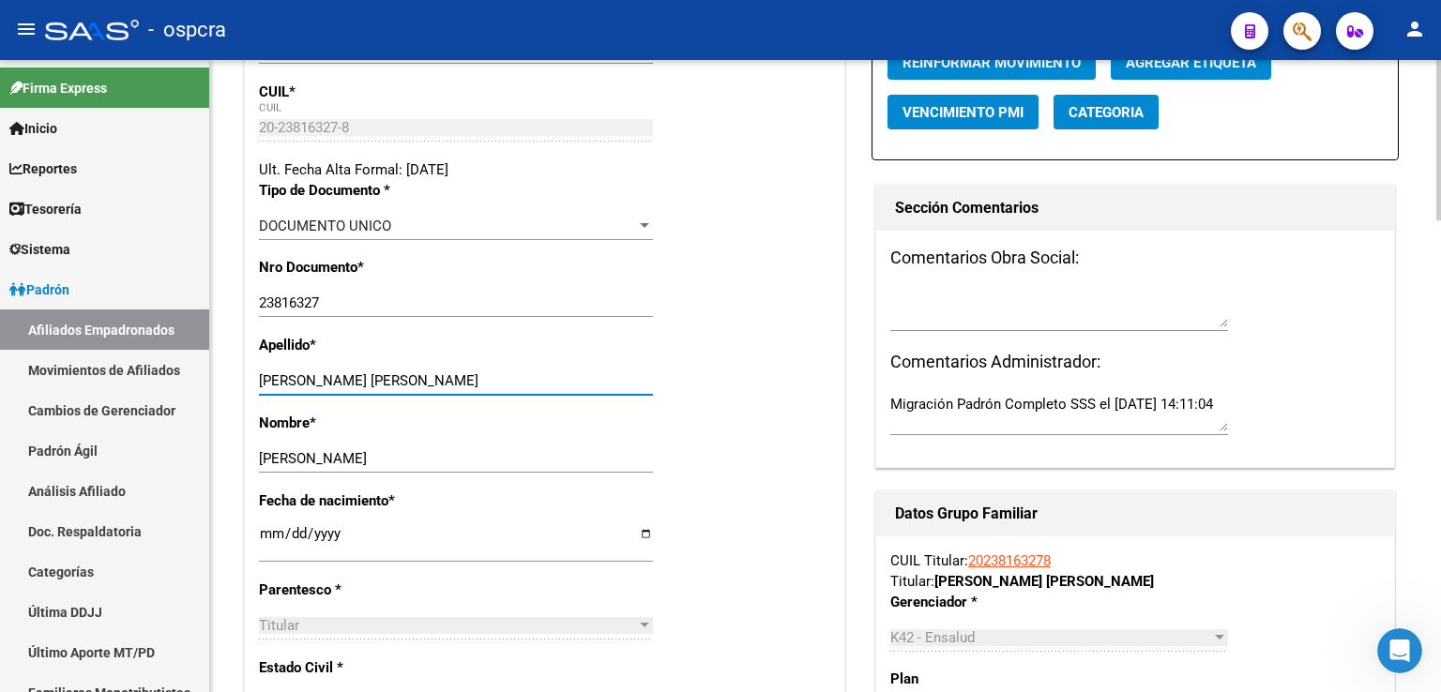
drag, startPoint x: 439, startPoint y: 403, endPoint x: 325, endPoint y: 395, distance: 114.7
click at [325, 389] on input "[PERSON_NAME] [PERSON_NAME]" at bounding box center [456, 381] width 394 height 17
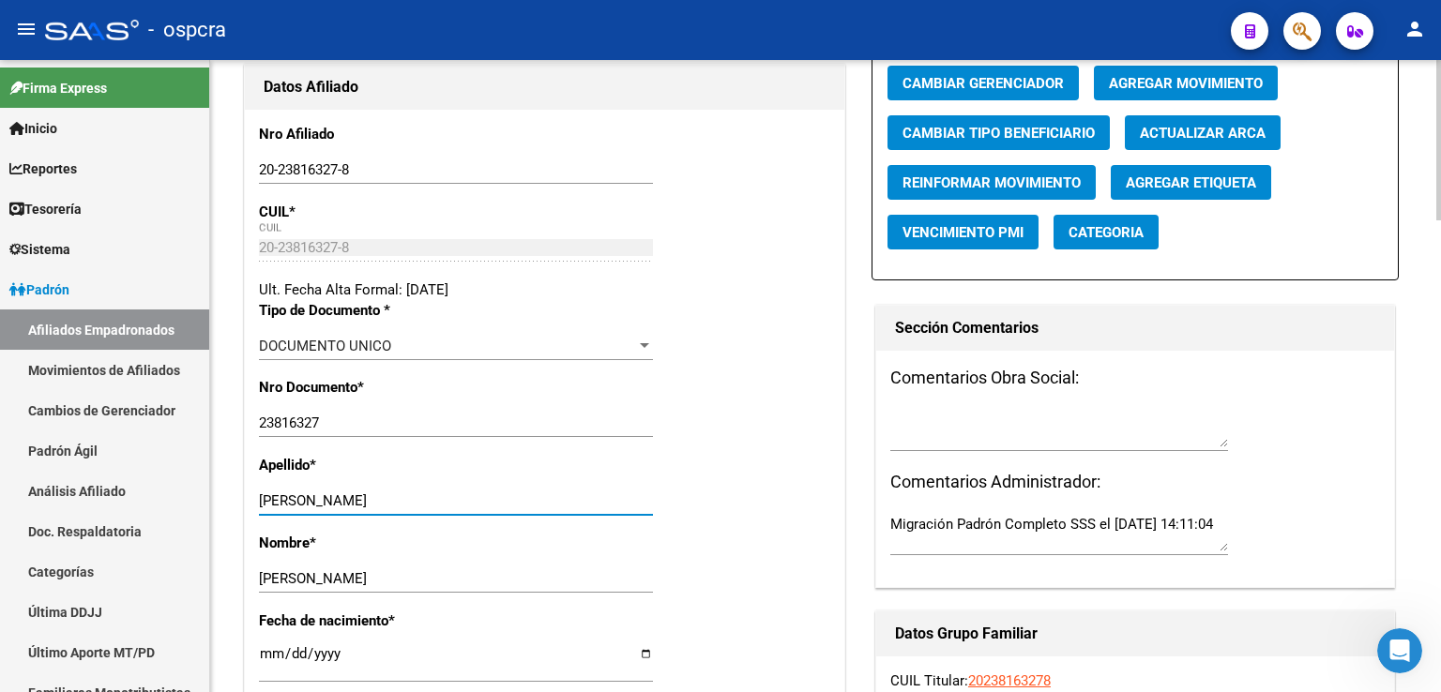
scroll to position [265, 0]
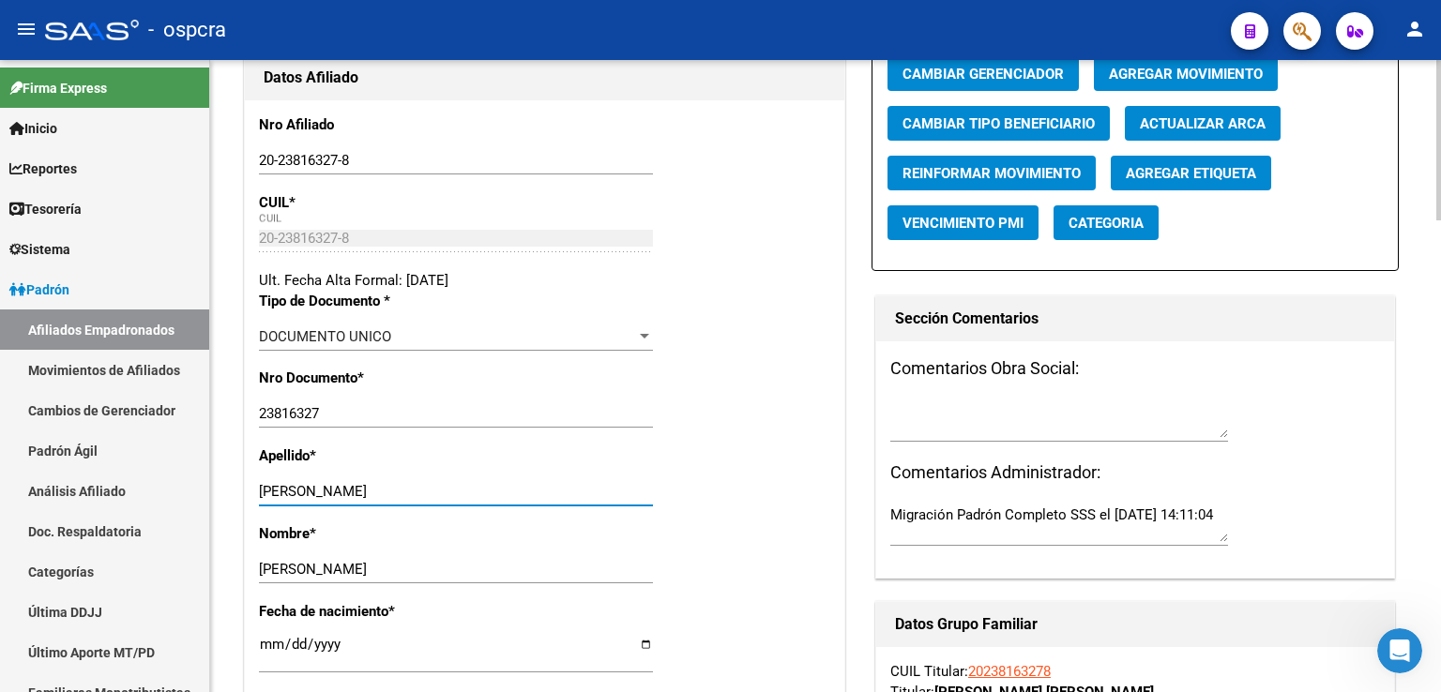
type input "[PERSON_NAME]"
click at [899, 435] on textarea at bounding box center [1059, 420] width 338 height 38
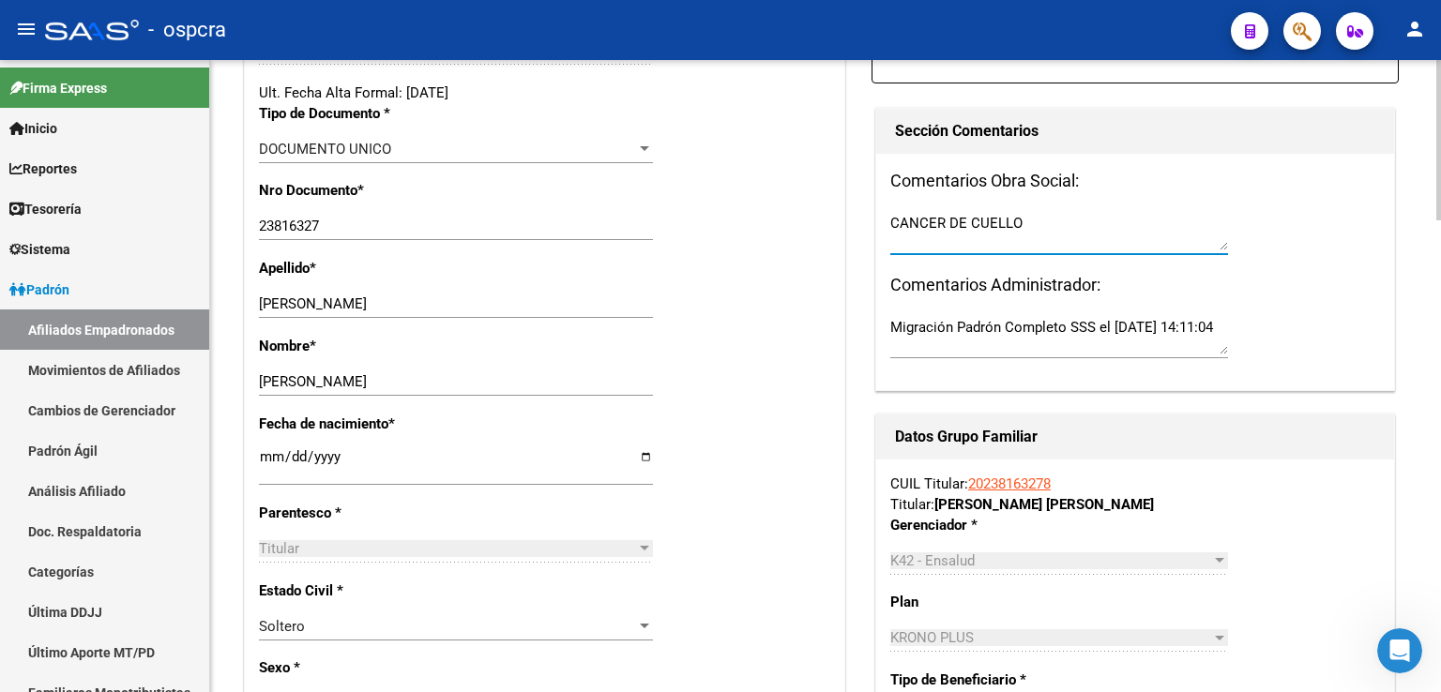
scroll to position [0, 0]
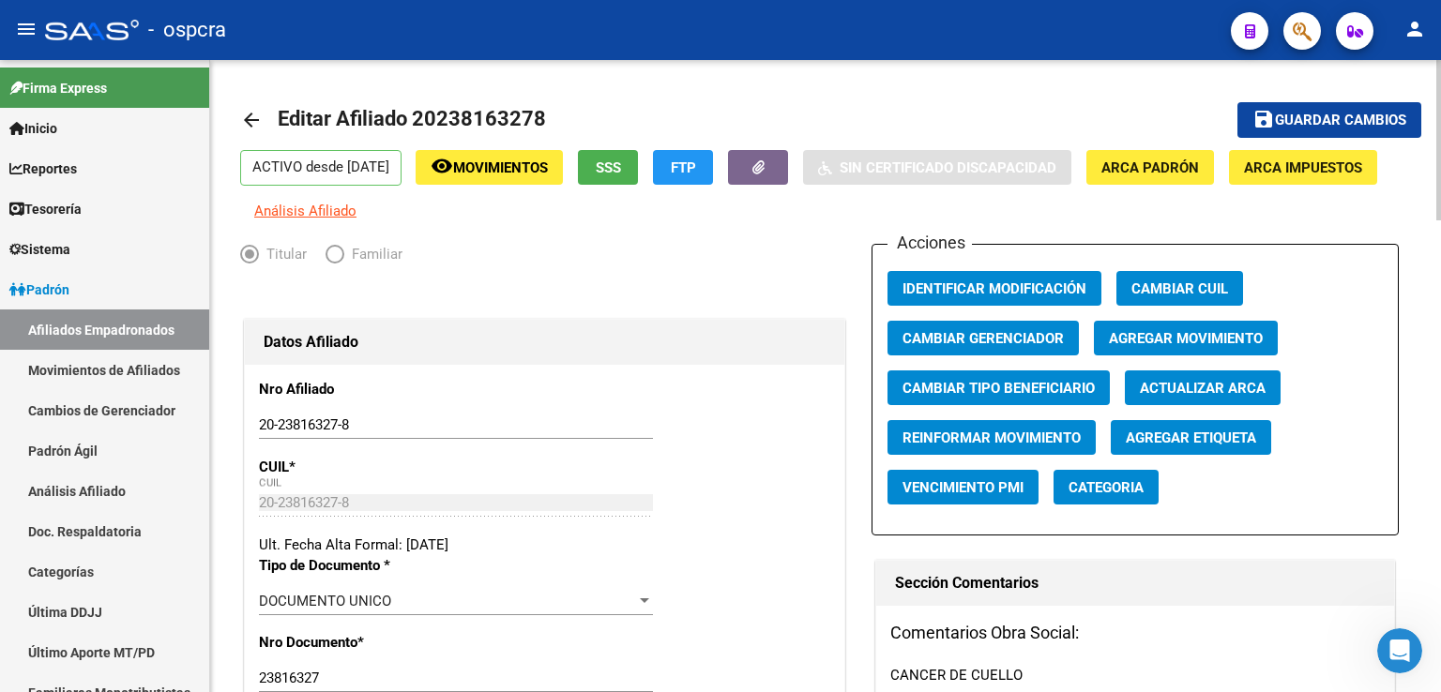
type textarea "CANCER DE CUELLO"
click at [1314, 121] on span "Guardar cambios" at bounding box center [1340, 121] width 131 height 17
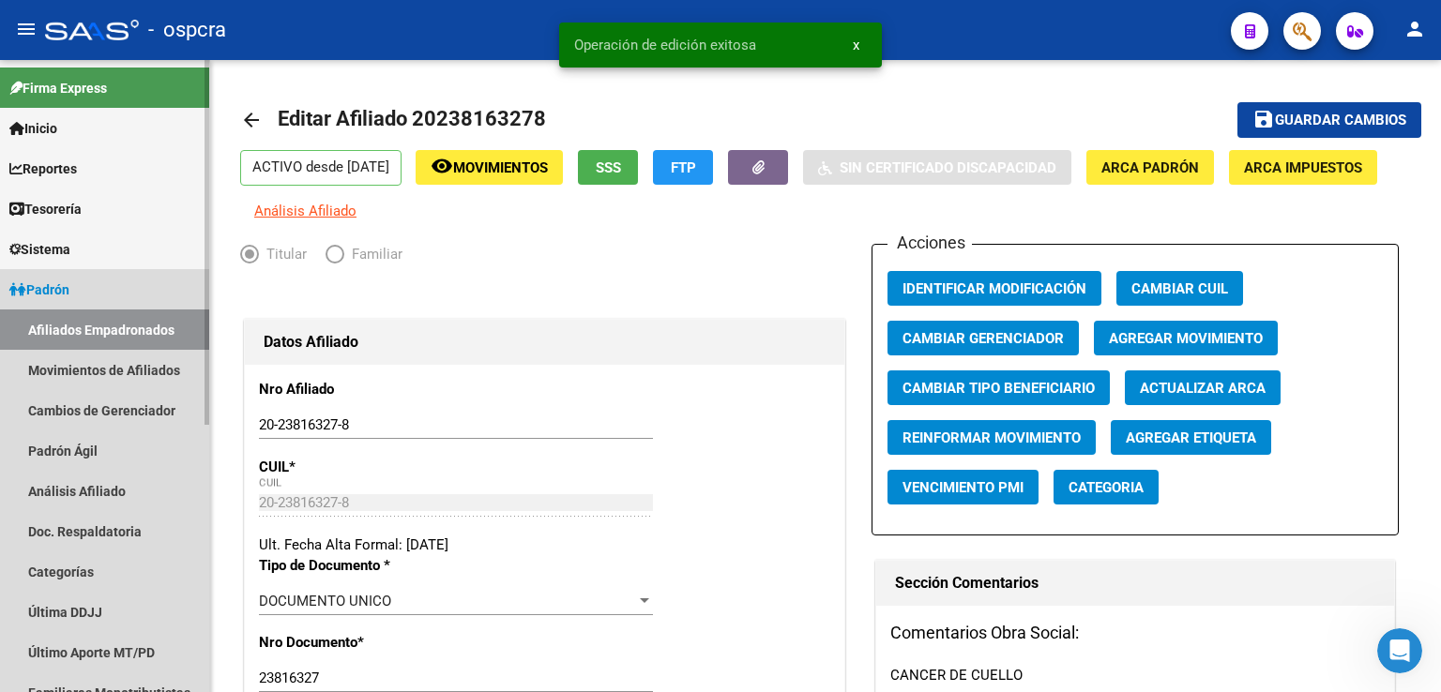
click at [49, 329] on link "Afiliados Empadronados" at bounding box center [104, 330] width 209 height 40
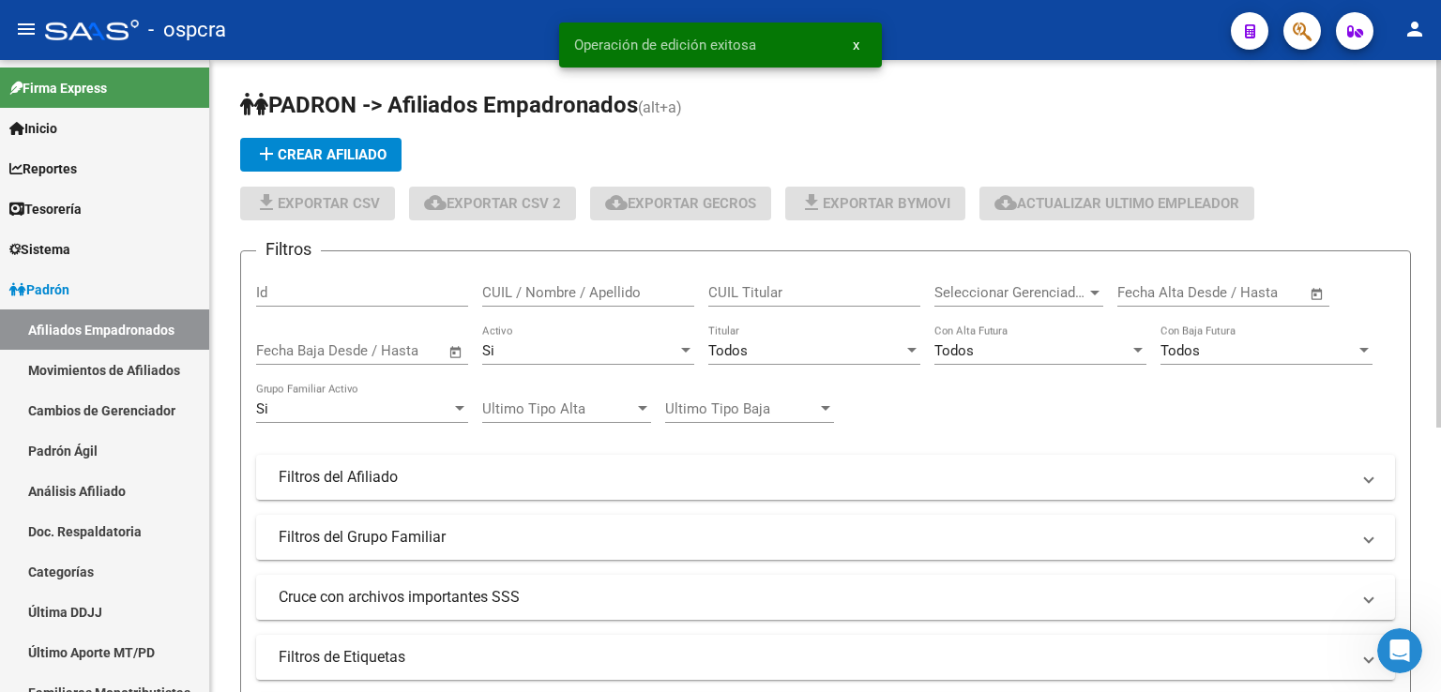
click at [544, 284] on input "CUIL / Nombre / Apellido" at bounding box center [588, 292] width 212 height 17
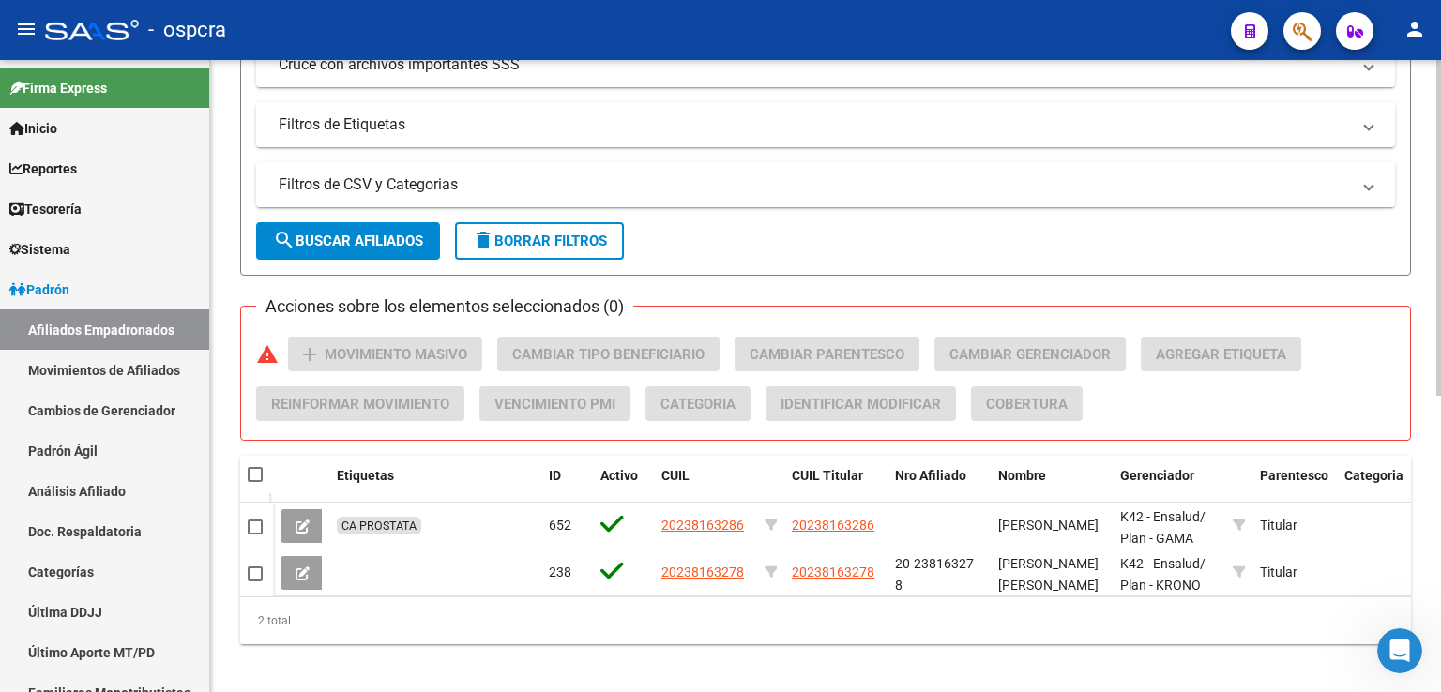
scroll to position [557, 0]
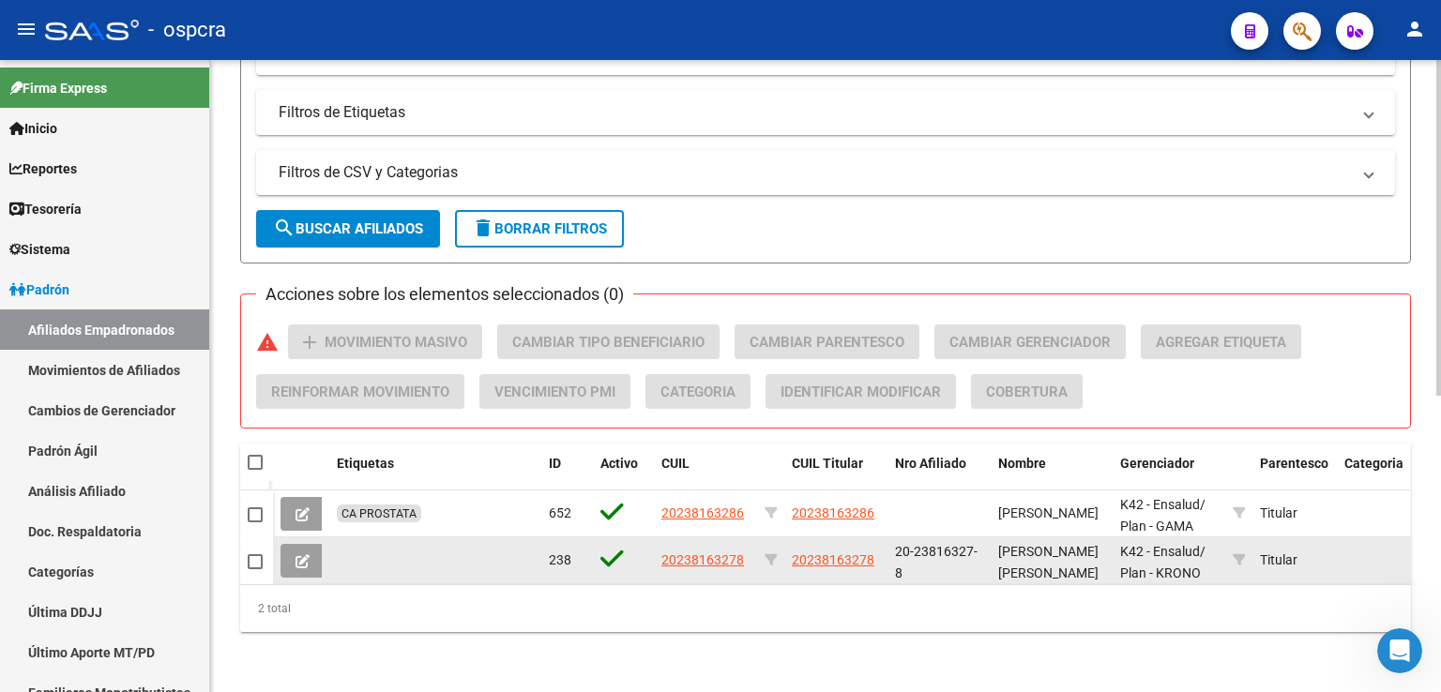
type input "[PERSON_NAME]"
click at [306, 555] on icon at bounding box center [303, 562] width 14 height 14
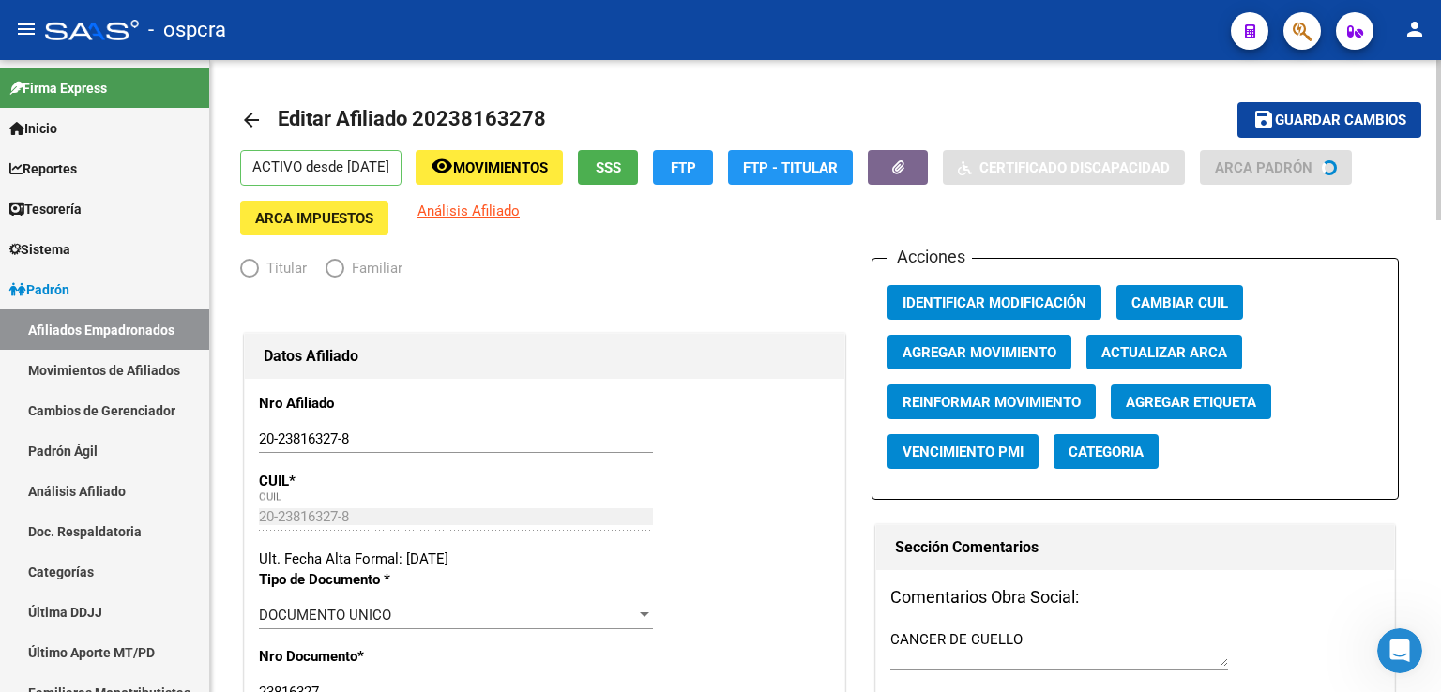
radio input "true"
type input "20-23816327-8"
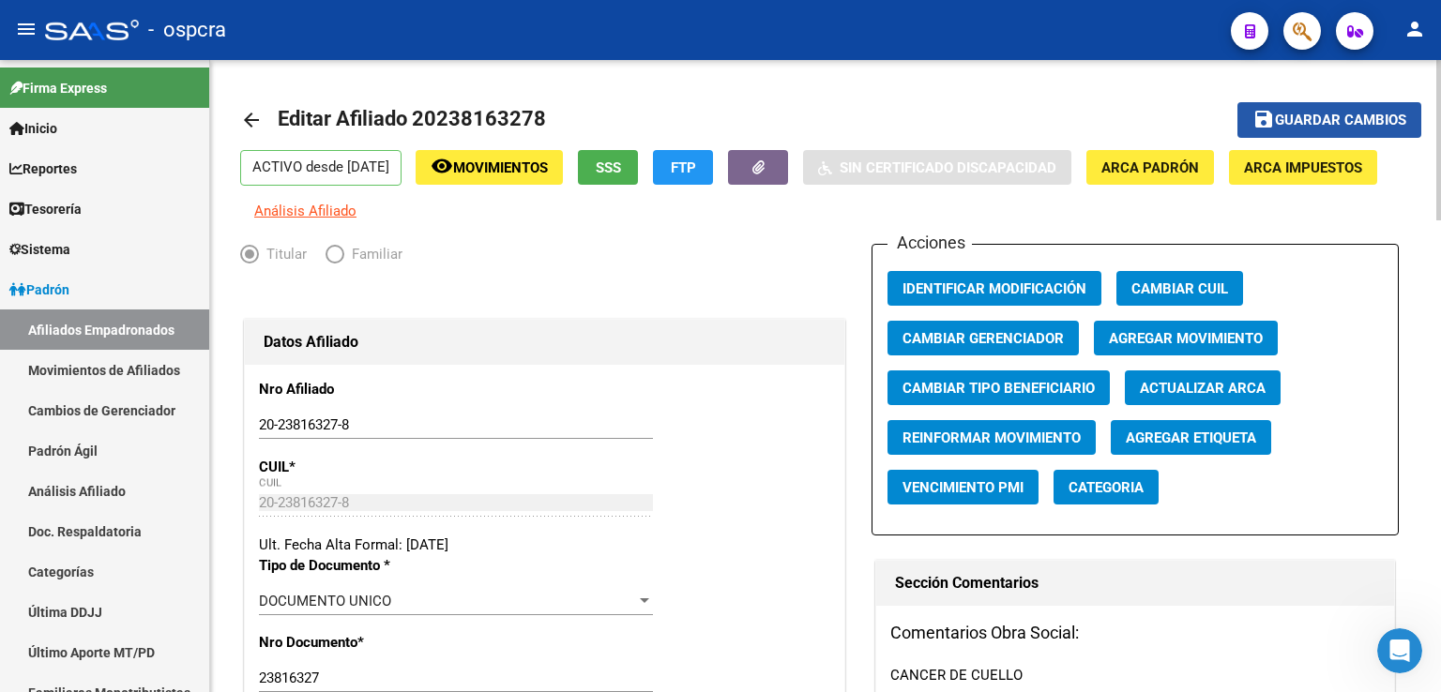
click at [1352, 123] on span "Guardar cambios" at bounding box center [1340, 121] width 131 height 17
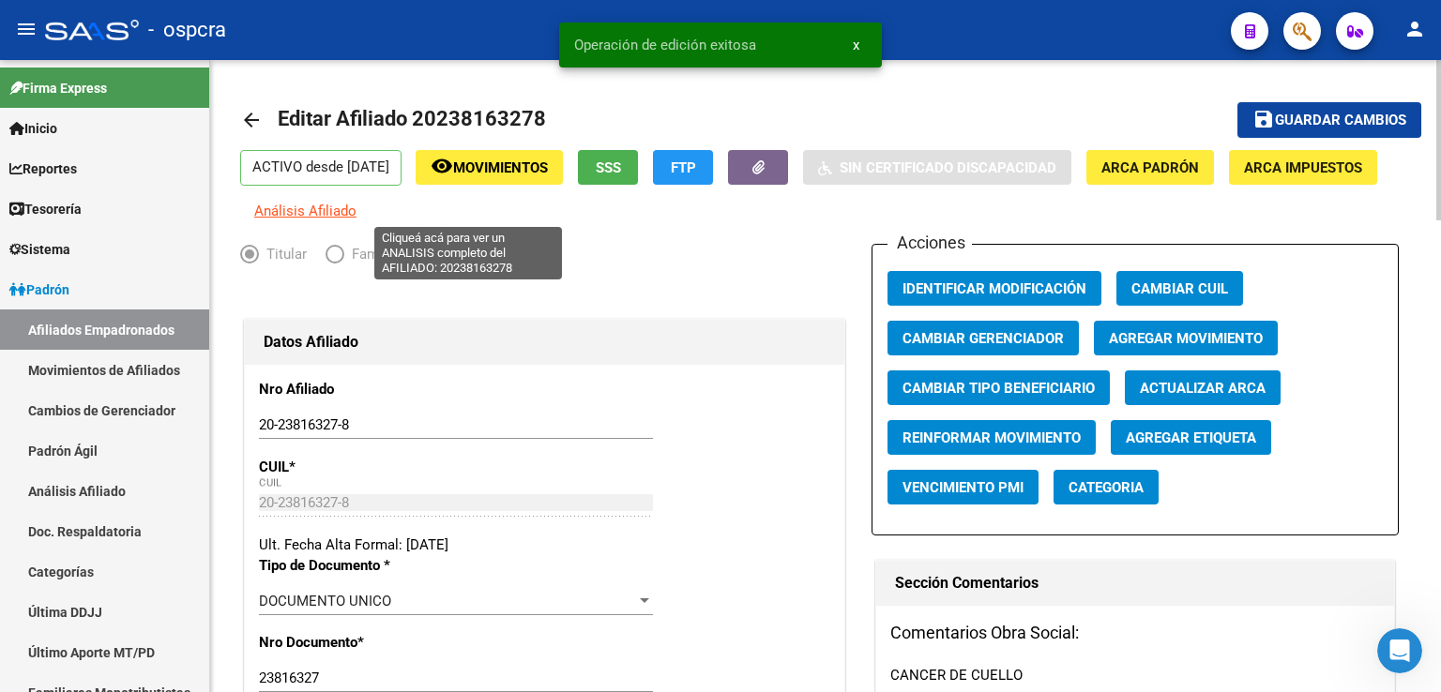
click at [357, 208] on span "Análisis Afiliado" at bounding box center [305, 211] width 102 height 17
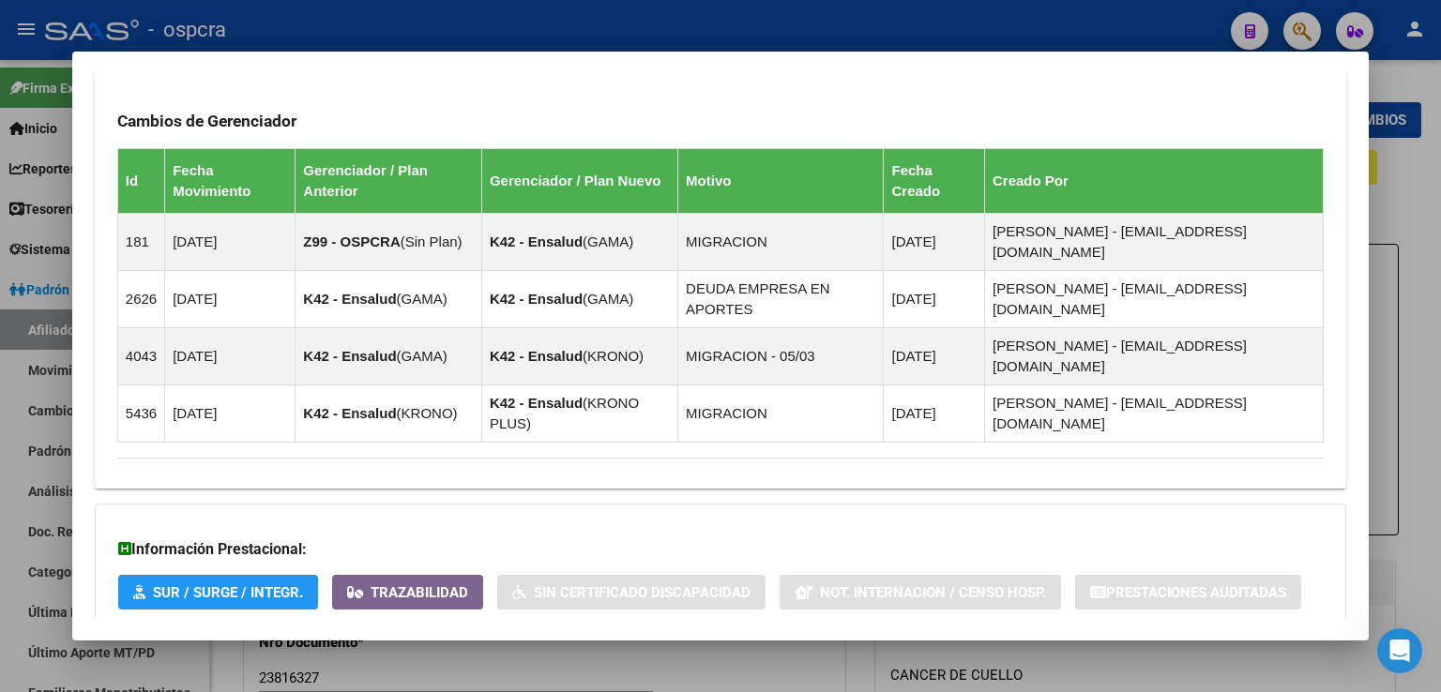
scroll to position [1107, 0]
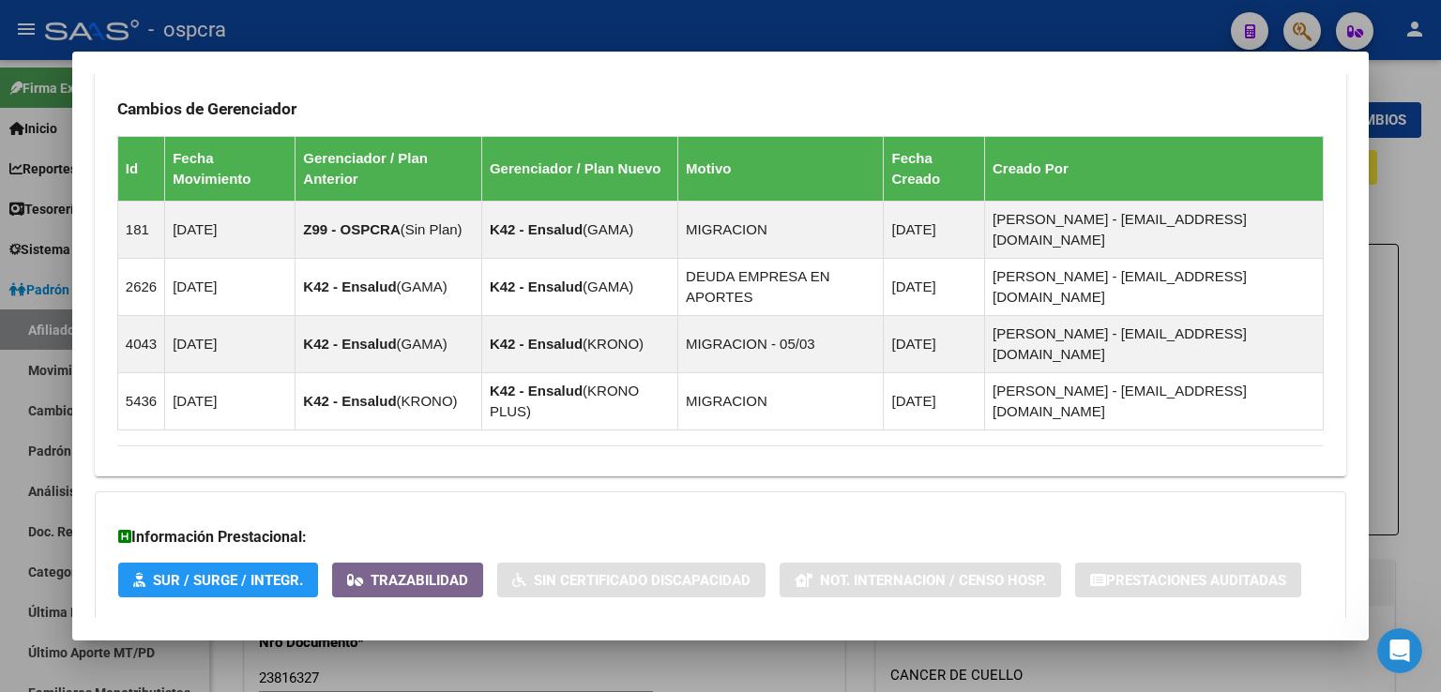
click at [1407, 215] on div at bounding box center [720, 346] width 1441 height 692
click at [1407, 215] on div "ACTIVO desde [DATE] remove_red_eye Movimientos SSS FTP Sin Certificado Discapac…" at bounding box center [825, 185] width 1171 height 71
